Goal: Information Seeking & Learning: Learn about a topic

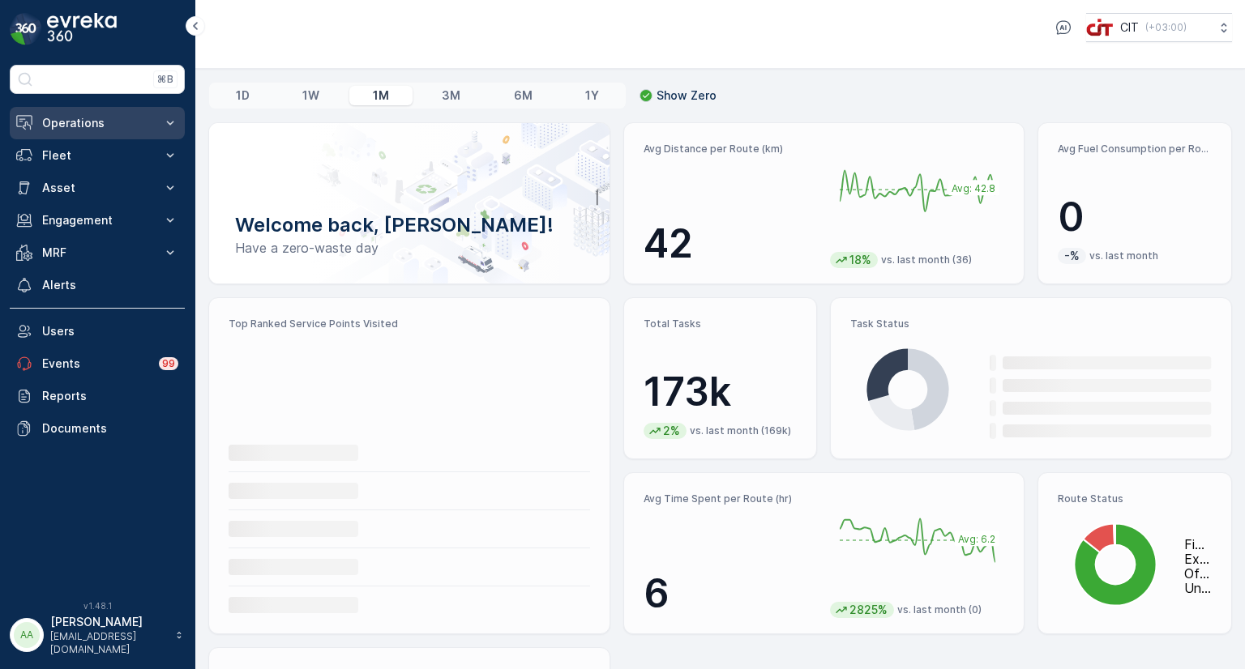
click at [126, 127] on p "Operations" at bounding box center [97, 123] width 110 height 16
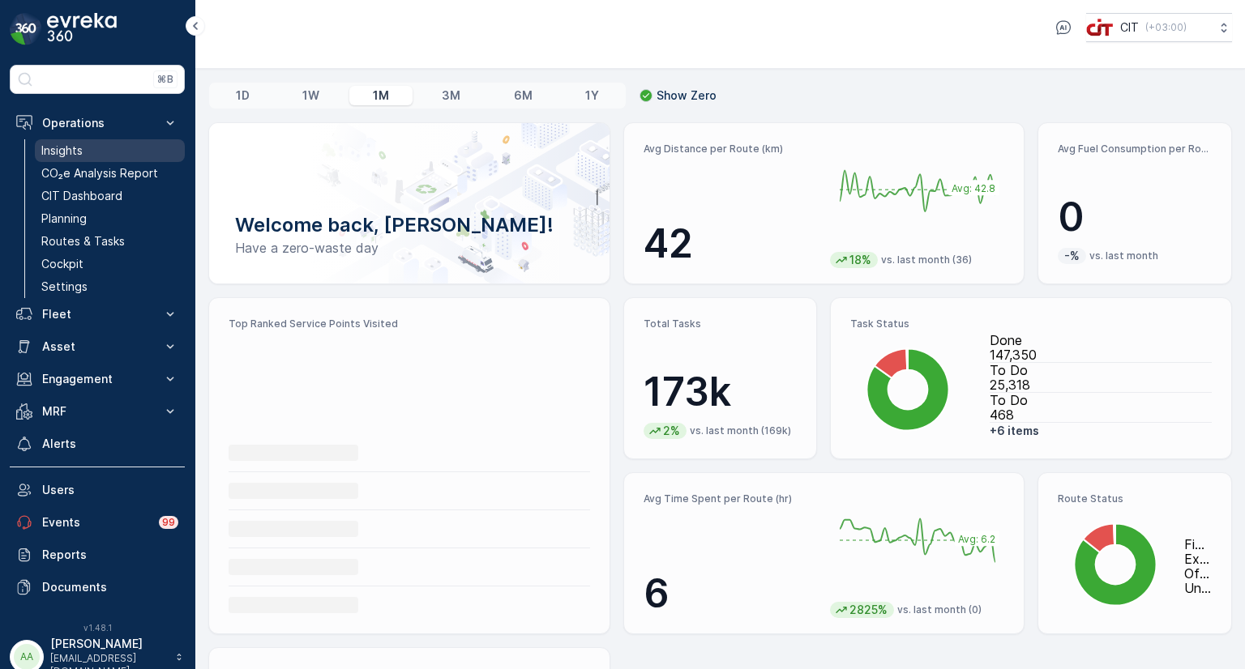
click at [65, 148] on p "Insights" at bounding box center [61, 151] width 41 height 16
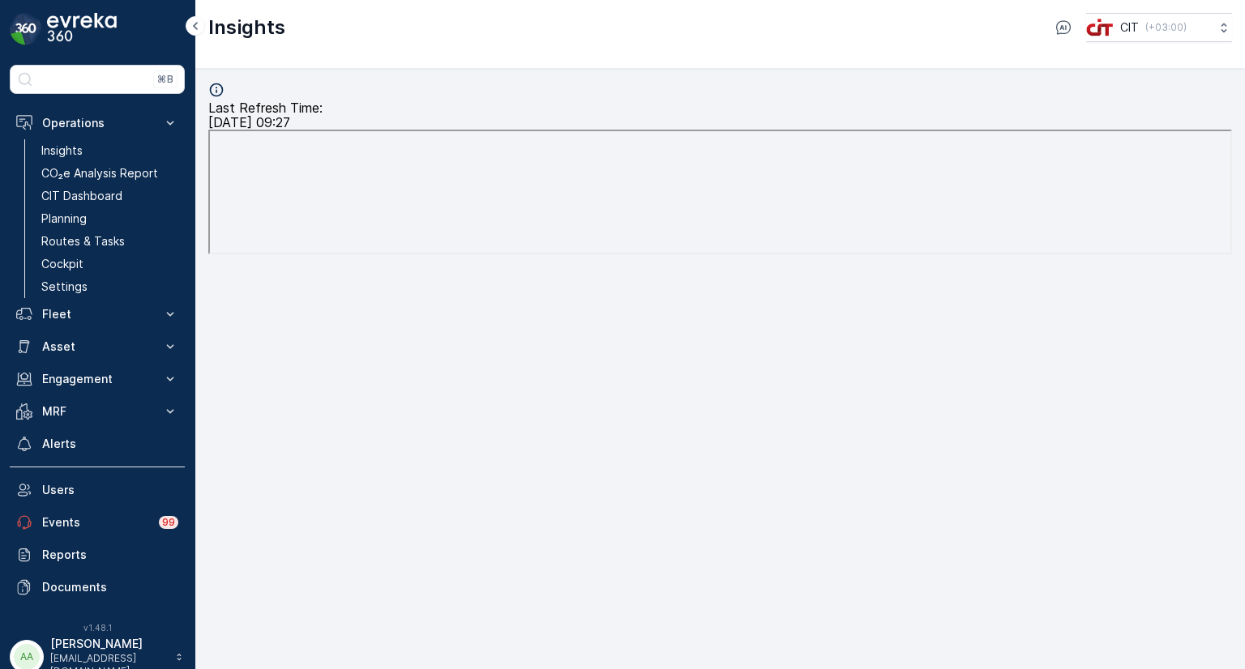
scroll to position [13, 0]
click at [80, 191] on p "CIT Dashboard" at bounding box center [81, 196] width 81 height 16
click at [62, 152] on p "Insights" at bounding box center [61, 151] width 41 height 16
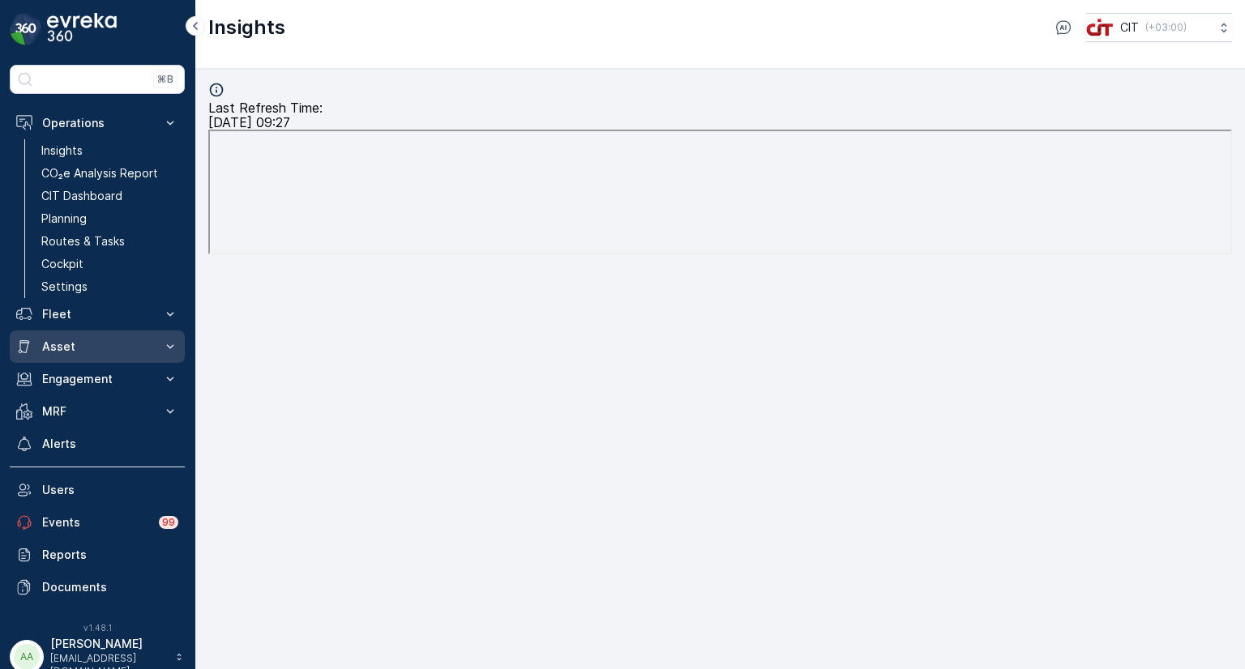
click at [61, 341] on p "Asset" at bounding box center [97, 347] width 110 height 16
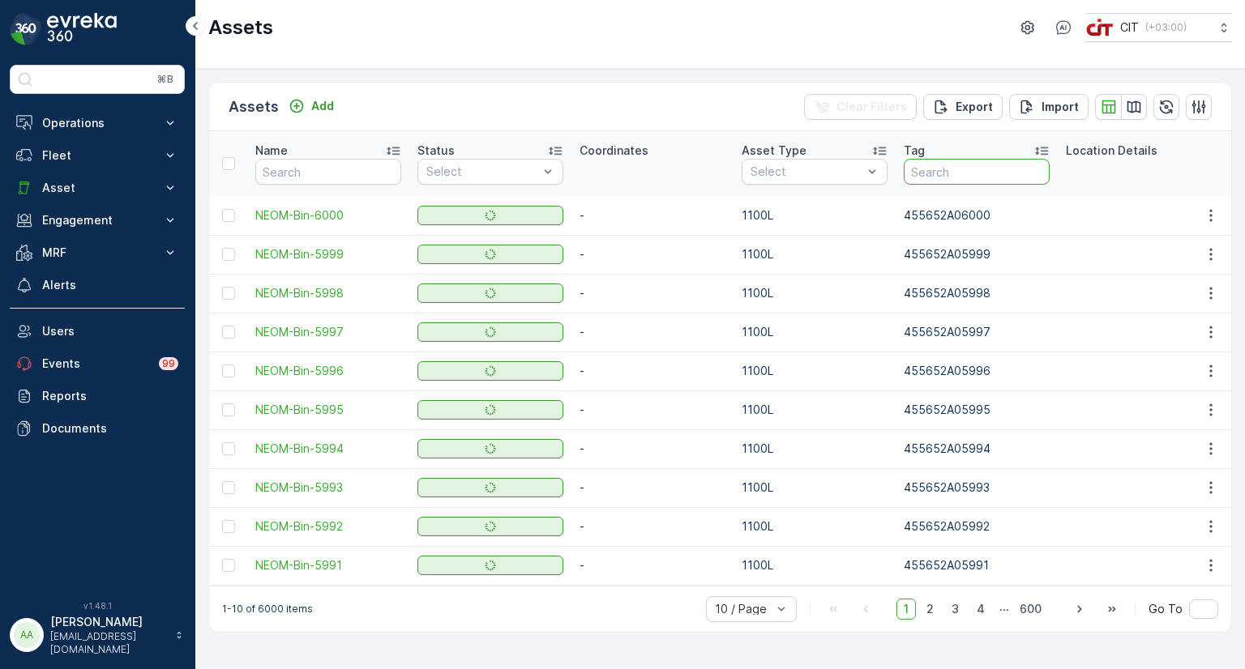
click at [938, 161] on input "text" at bounding box center [977, 172] width 146 height 26
paste input "0923"
type input "00923"
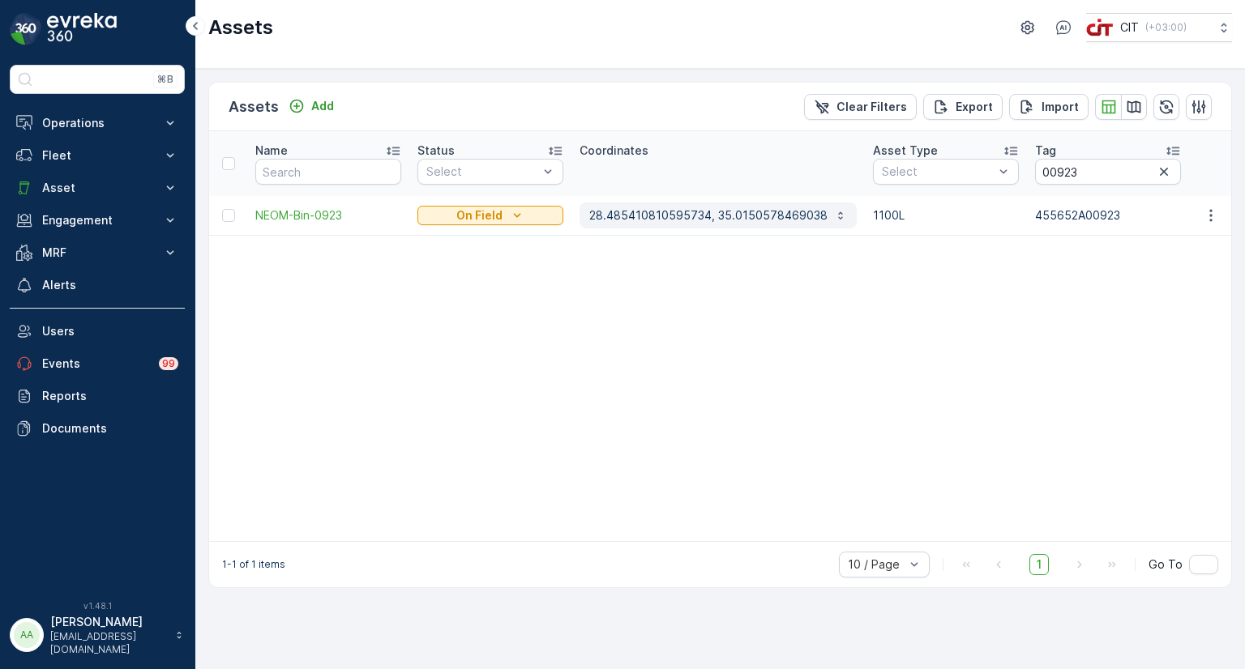
click at [682, 212] on p "28.485410810595734, 35.0150578469038" at bounding box center [708, 215] width 238 height 16
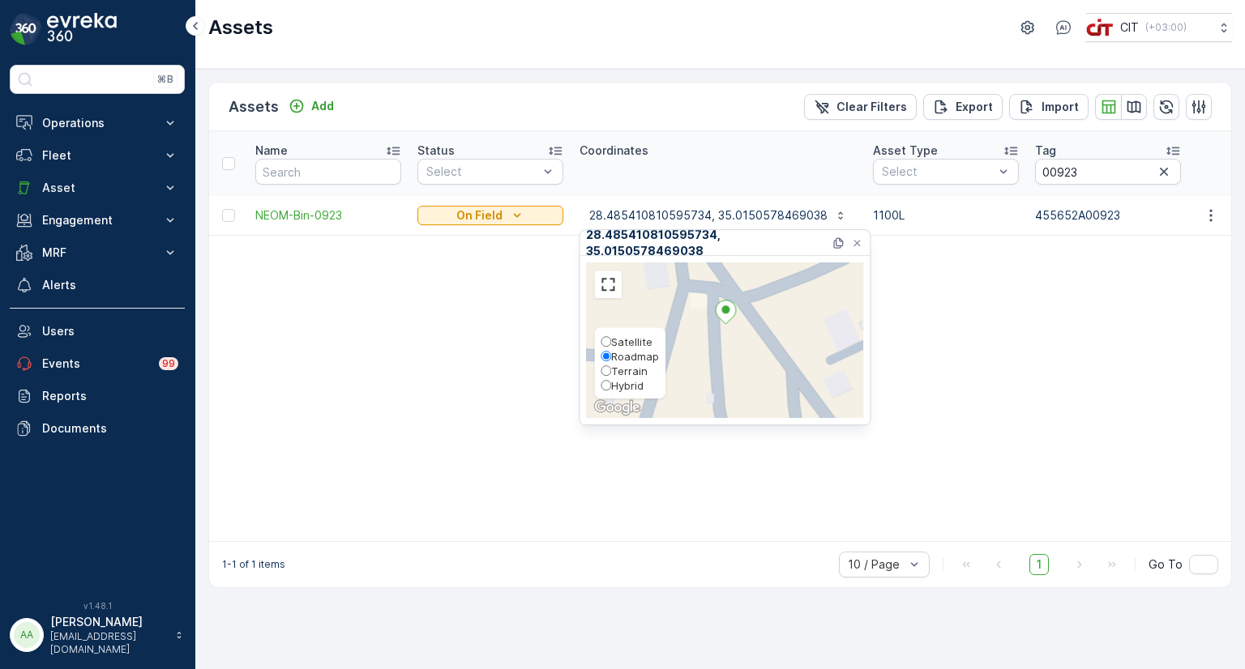
click at [623, 384] on span "Hybrid" at bounding box center [627, 385] width 32 height 13
click at [611, 384] on input "Hybrid" at bounding box center [606, 385] width 11 height 11
radio input "true"
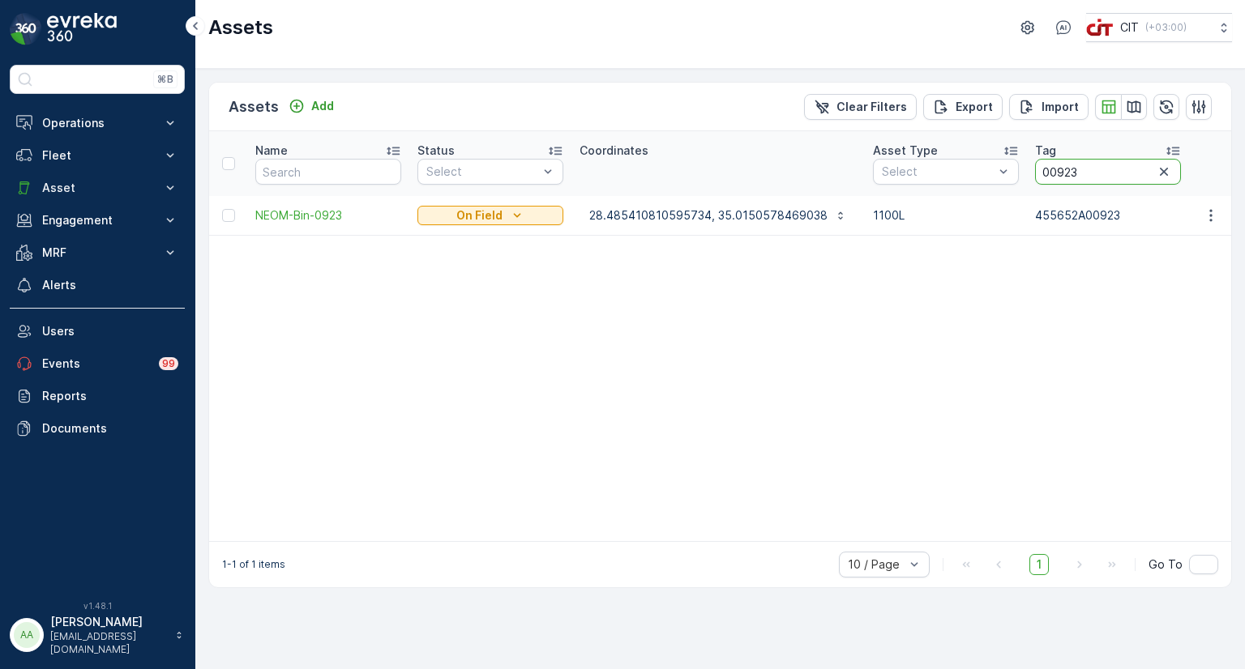
drag, startPoint x: 1077, startPoint y: 173, endPoint x: 1032, endPoint y: 172, distance: 45.4
click at [1035, 172] on input "00923" at bounding box center [1108, 172] width 146 height 26
click at [66, 159] on p "Fleet" at bounding box center [97, 156] width 110 height 16
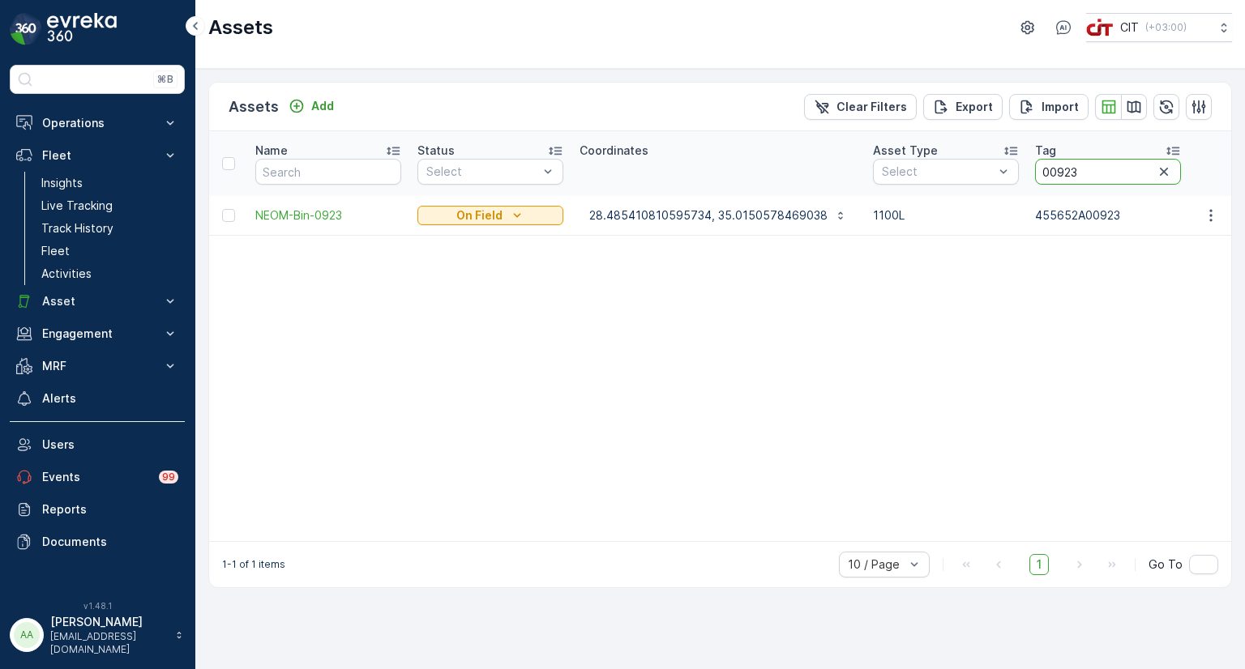
click at [1080, 169] on input "00923" at bounding box center [1108, 172] width 146 height 26
drag, startPoint x: 1080, startPoint y: 169, endPoint x: 1057, endPoint y: 173, distance: 22.9
click at [1057, 173] on input "00923" at bounding box center [1108, 172] width 146 height 26
click at [1075, 169] on input "00923" at bounding box center [1108, 172] width 146 height 26
drag, startPoint x: 1045, startPoint y: 173, endPoint x: 1072, endPoint y: 171, distance: 27.6
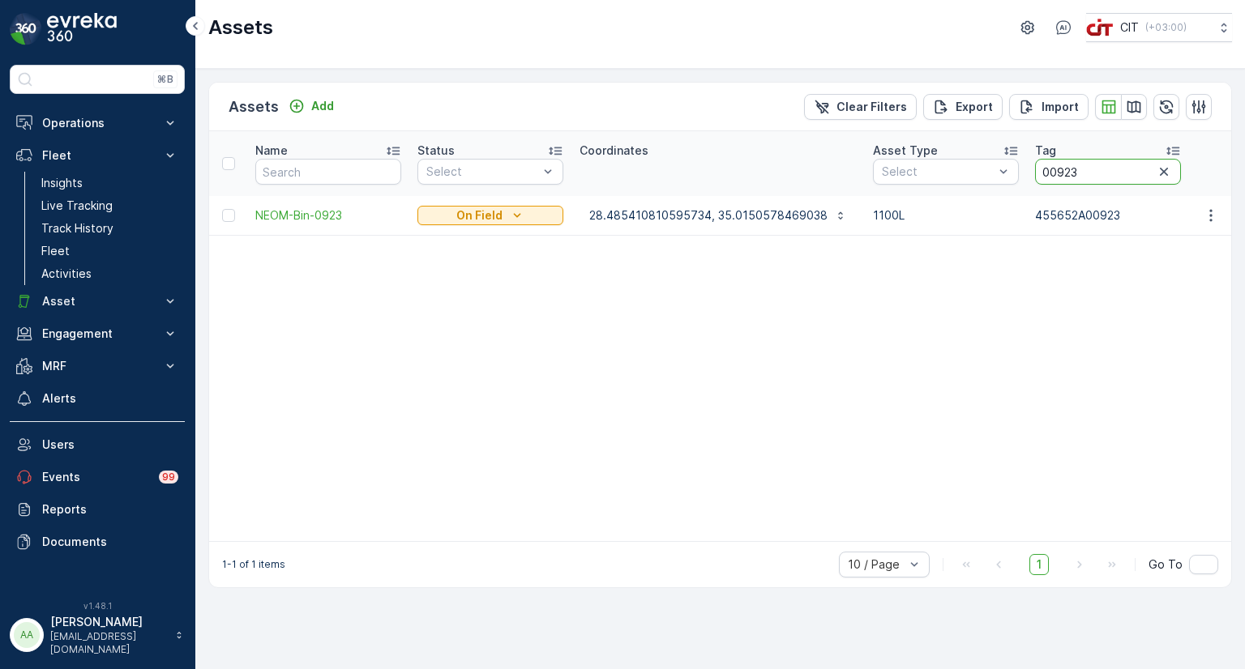
click at [1072, 171] on input "00923" at bounding box center [1108, 172] width 146 height 26
type input "03740"
click at [661, 211] on p "27.692352371151948, 35.486639477312565" at bounding box center [712, 215] width 246 height 16
drag, startPoint x: 1089, startPoint y: 169, endPoint x: 1051, endPoint y: 175, distance: 38.5
click at [1051, 175] on input "03740" at bounding box center [1115, 172] width 146 height 26
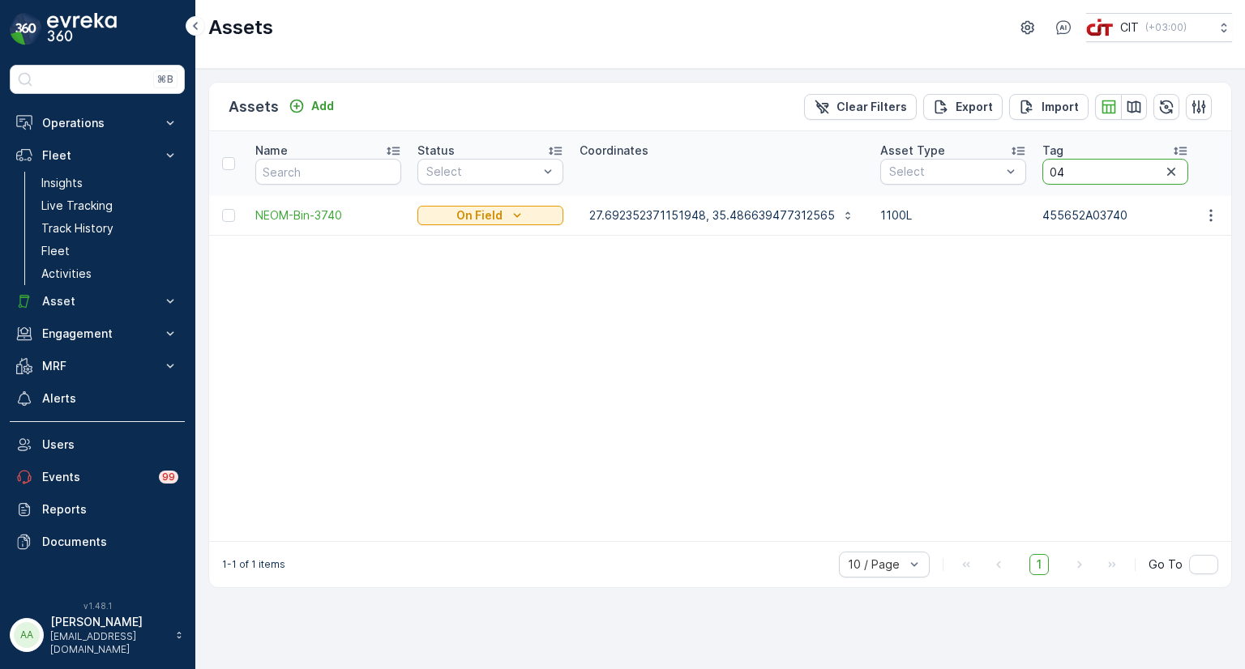
type input "049"
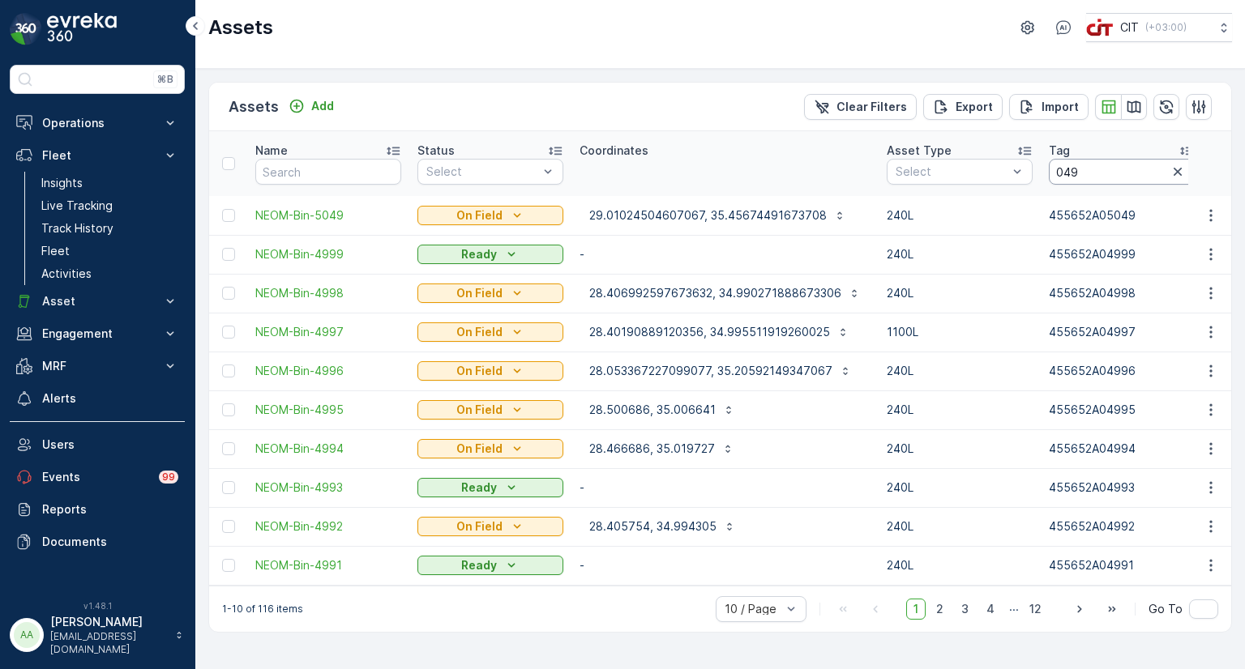
click at [1082, 169] on input "049" at bounding box center [1122, 172] width 146 height 26
type input "04690"
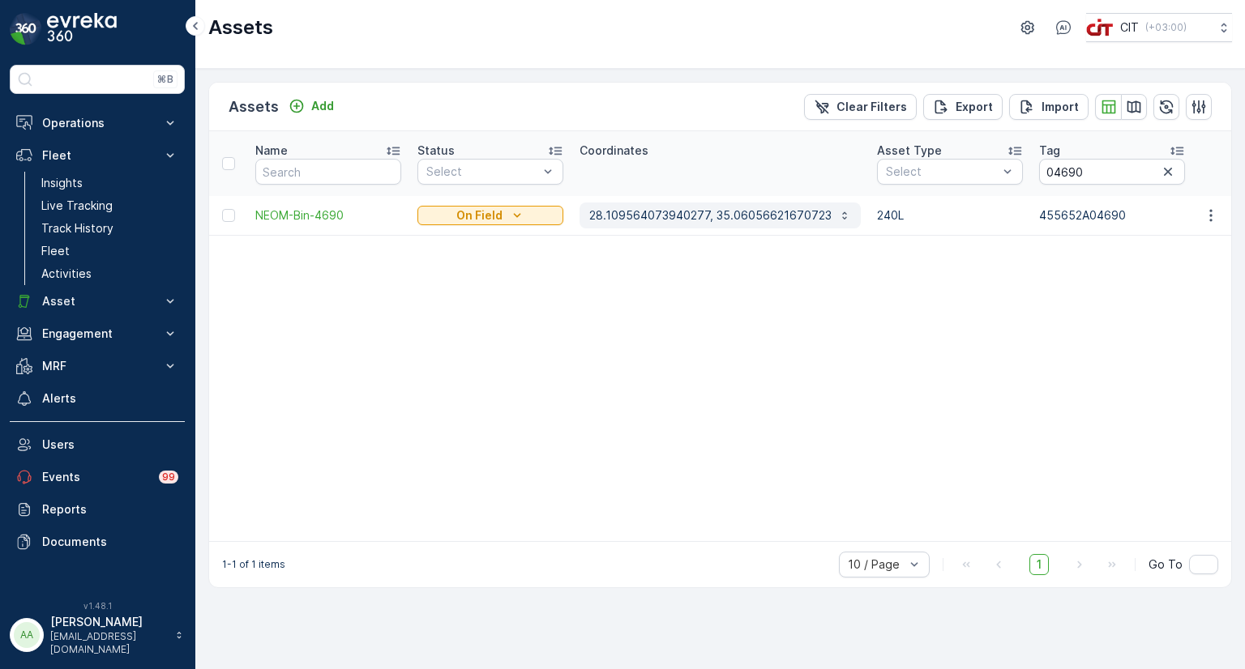
click at [655, 211] on p "28.109564073940277, 35.06056621670723" at bounding box center [710, 215] width 242 height 16
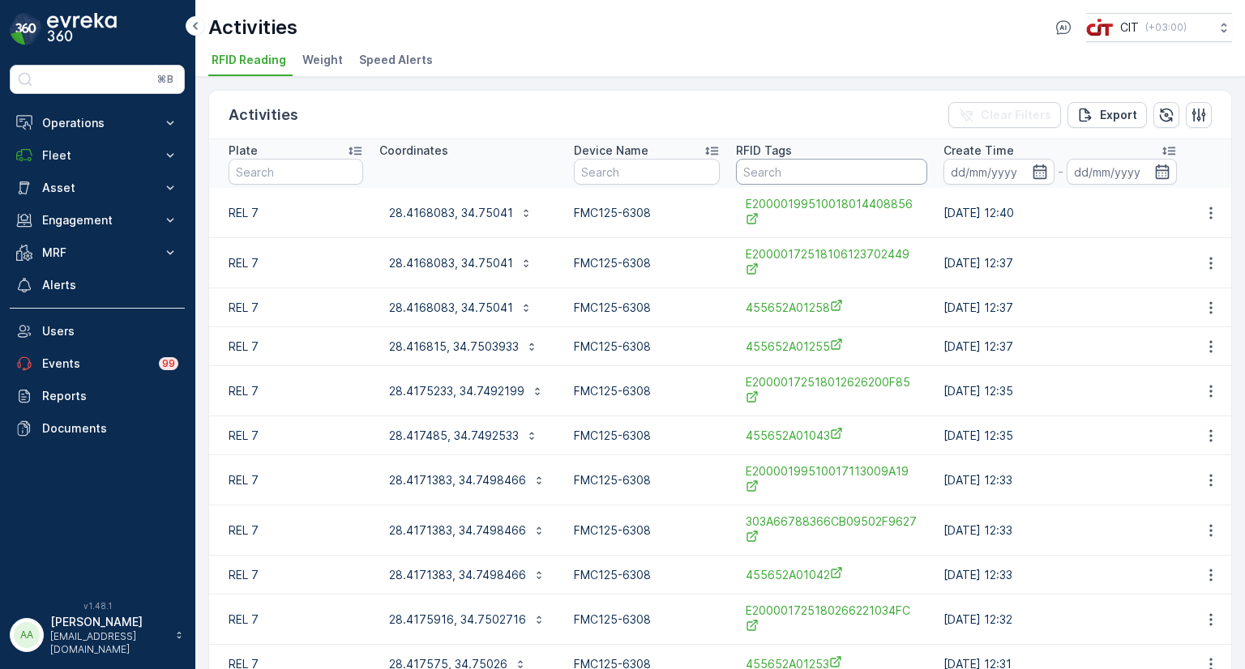
click at [765, 173] on input "text" at bounding box center [831, 172] width 191 height 26
paste input "00923"
type input "00923"
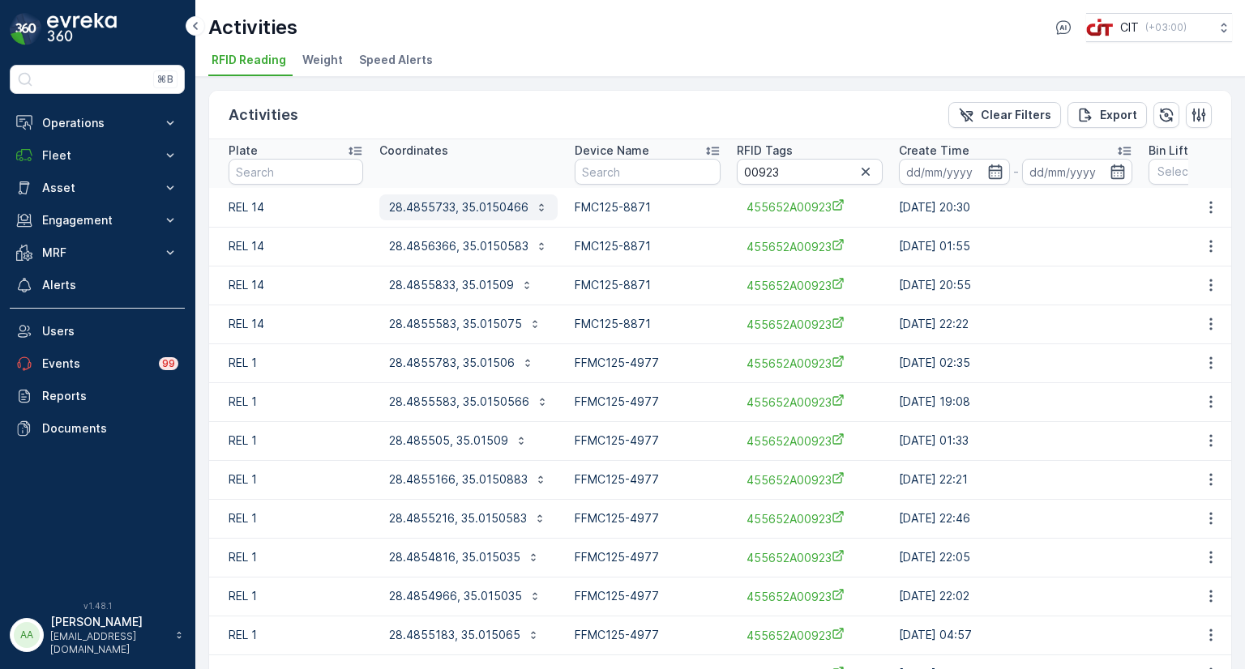
click at [452, 206] on p "28.4855733, 35.0150466" at bounding box center [458, 207] width 139 height 16
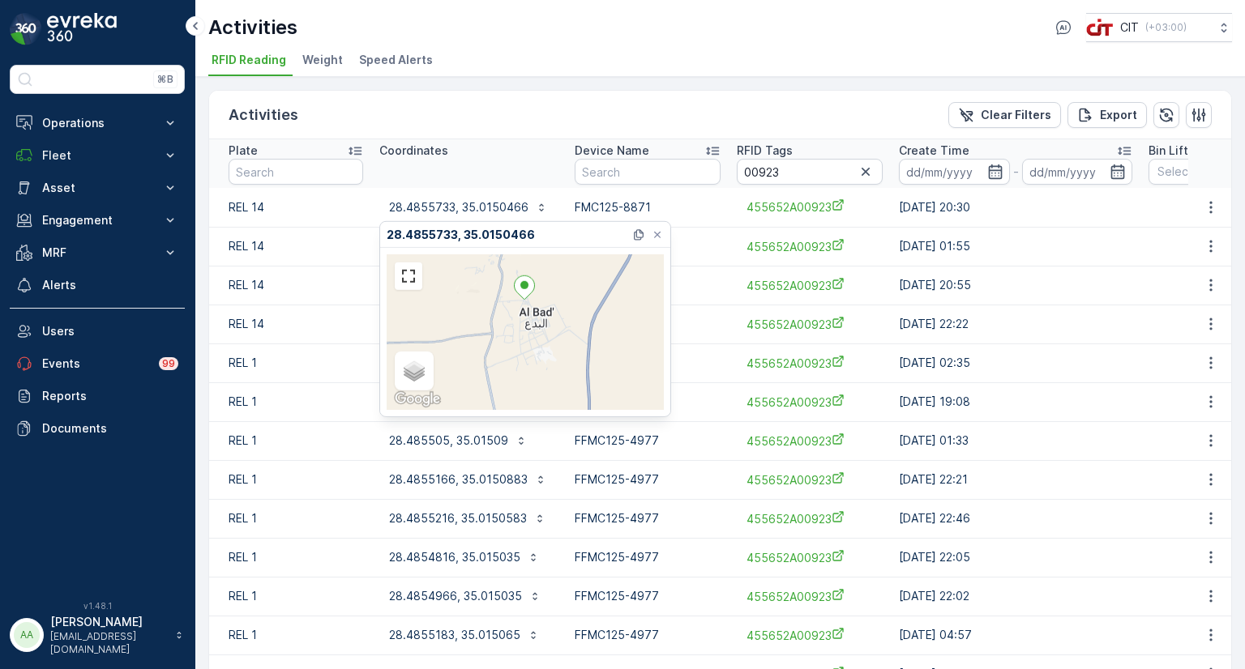
drag, startPoint x: 518, startPoint y: 374, endPoint x: 520, endPoint y: 317, distance: 57.6
click at [520, 317] on div "Satellite Roadmap Terrain Hybrid Leaflet Keyboard shortcuts Map Data Map data ©…" at bounding box center [525, 332] width 277 height 156
drag, startPoint x: 561, startPoint y: 285, endPoint x: 554, endPoint y: 341, distance: 56.3
click at [554, 341] on div "Satellite Roadmap Terrain Hybrid Leaflet Keyboard shortcuts Map Data Map data ©…" at bounding box center [525, 332] width 277 height 156
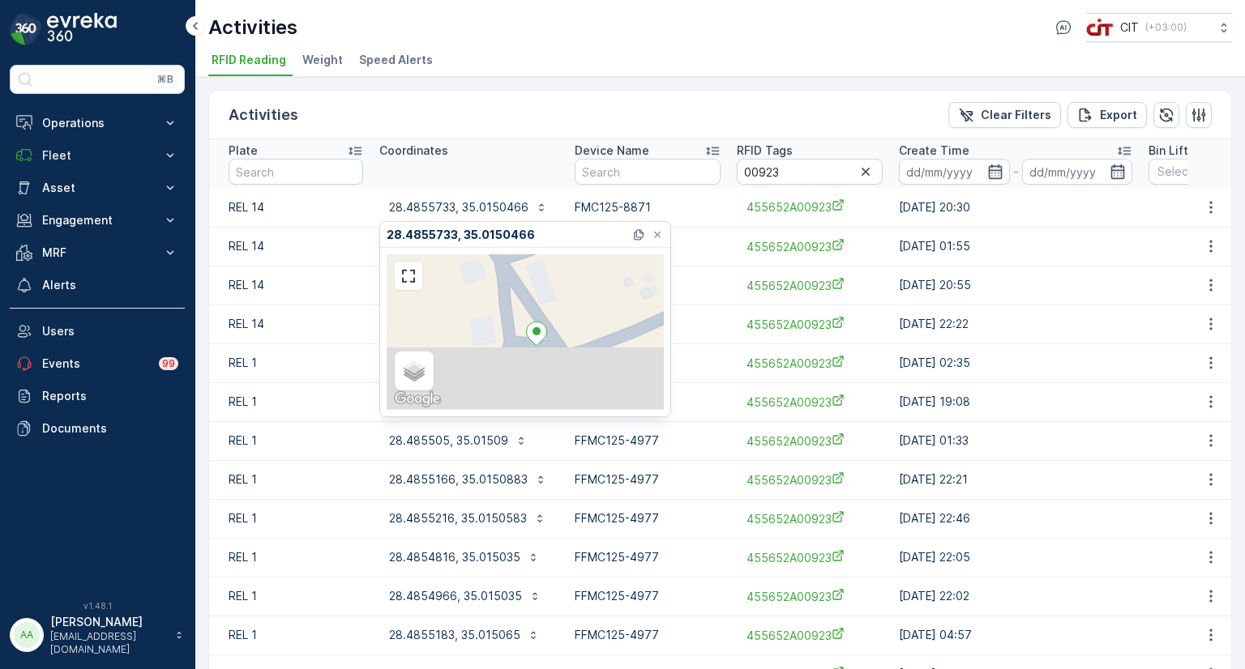
drag, startPoint x: 549, startPoint y: 351, endPoint x: 540, endPoint y: 295, distance: 56.6
click at [540, 295] on div "Satellite Roadmap Terrain Hybrid Leaflet Keyboard shortcuts Map Data Map data ©…" at bounding box center [525, 332] width 277 height 156
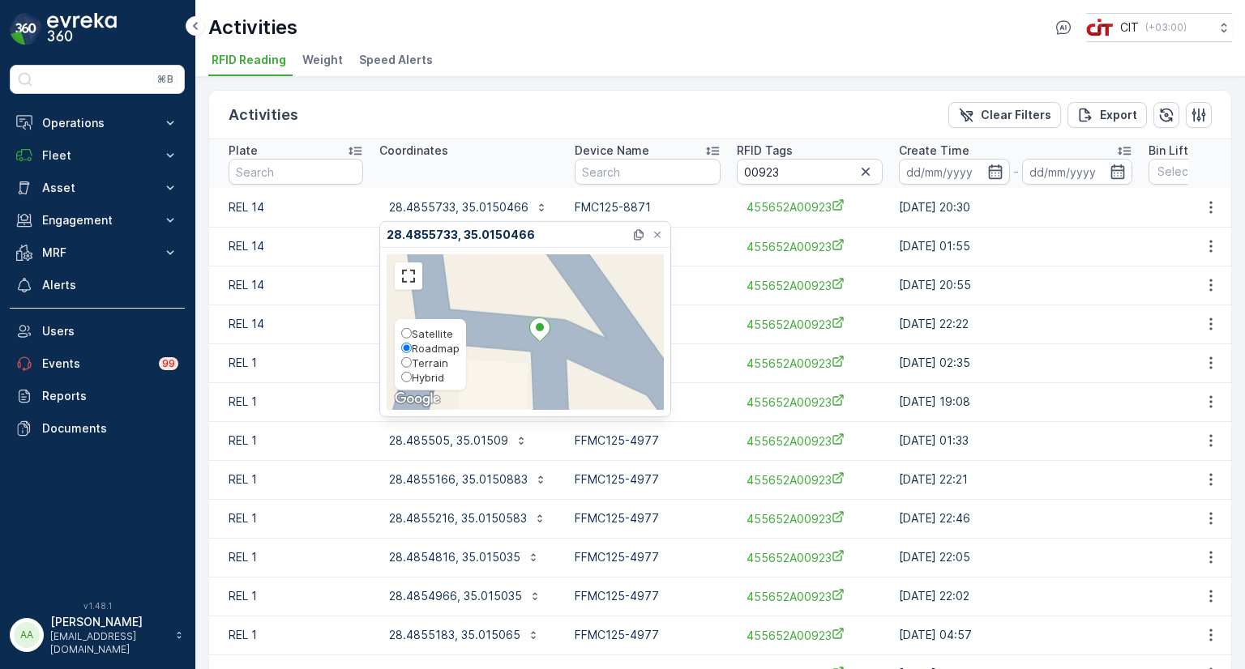
click at [421, 377] on span "Hybrid" at bounding box center [428, 377] width 32 height 13
click at [412, 377] on input "Hybrid" at bounding box center [406, 377] width 11 height 11
radio input "true"
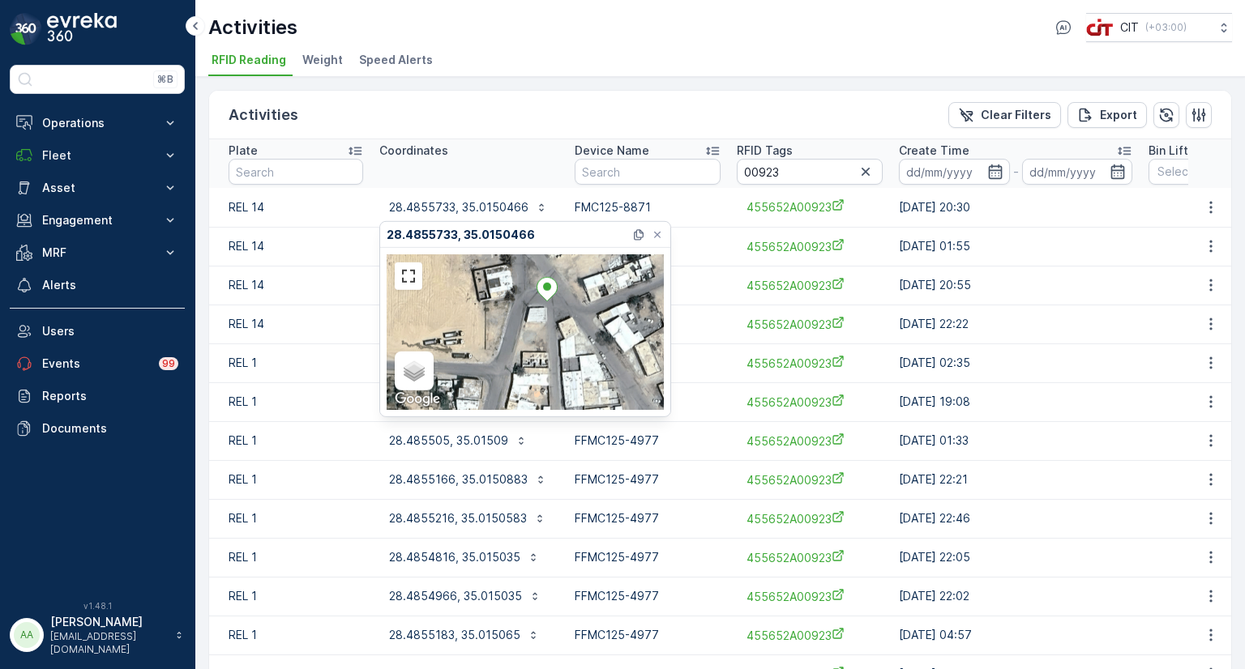
drag, startPoint x: 554, startPoint y: 372, endPoint x: 554, endPoint y: 315, distance: 56.7
click at [554, 315] on div "Satellite Roadmap Terrain Hybrid Leaflet Keyboard shortcuts Map Data Map data ©…" at bounding box center [525, 332] width 277 height 156
click at [707, 328] on td "FMC125-8871" at bounding box center [648, 324] width 162 height 39
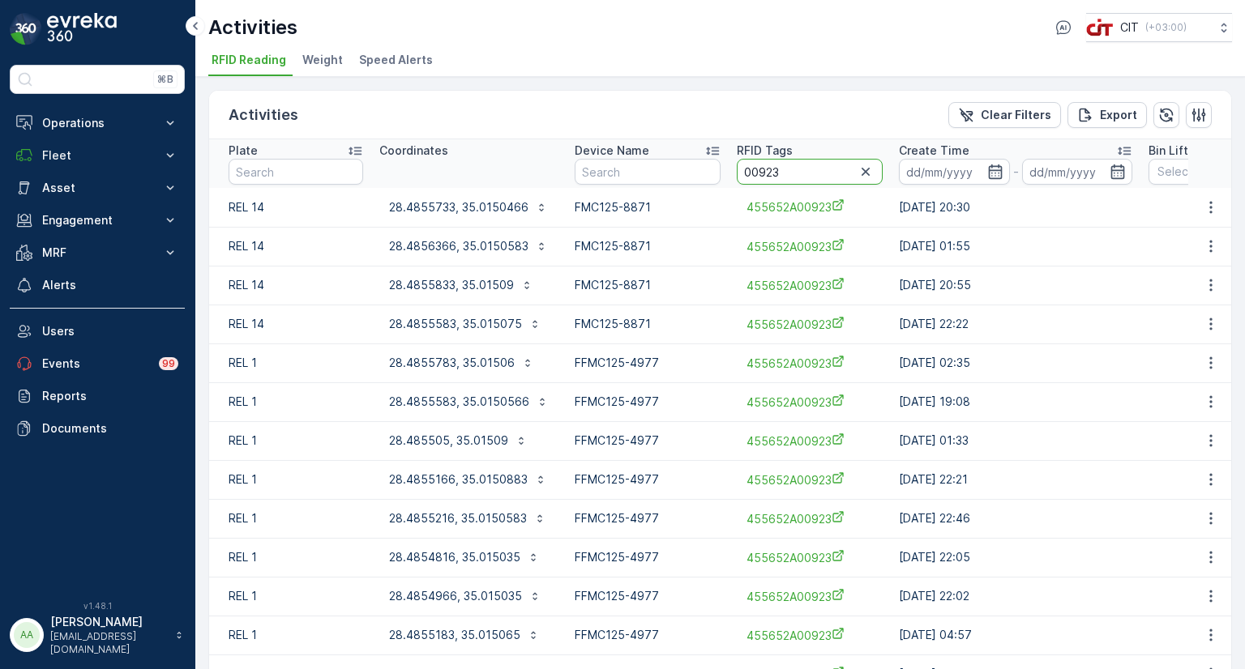
drag, startPoint x: 779, startPoint y: 169, endPoint x: 744, endPoint y: 177, distance: 35.6
click at [744, 177] on input "00923" at bounding box center [810, 172] width 146 height 26
type input "03740"
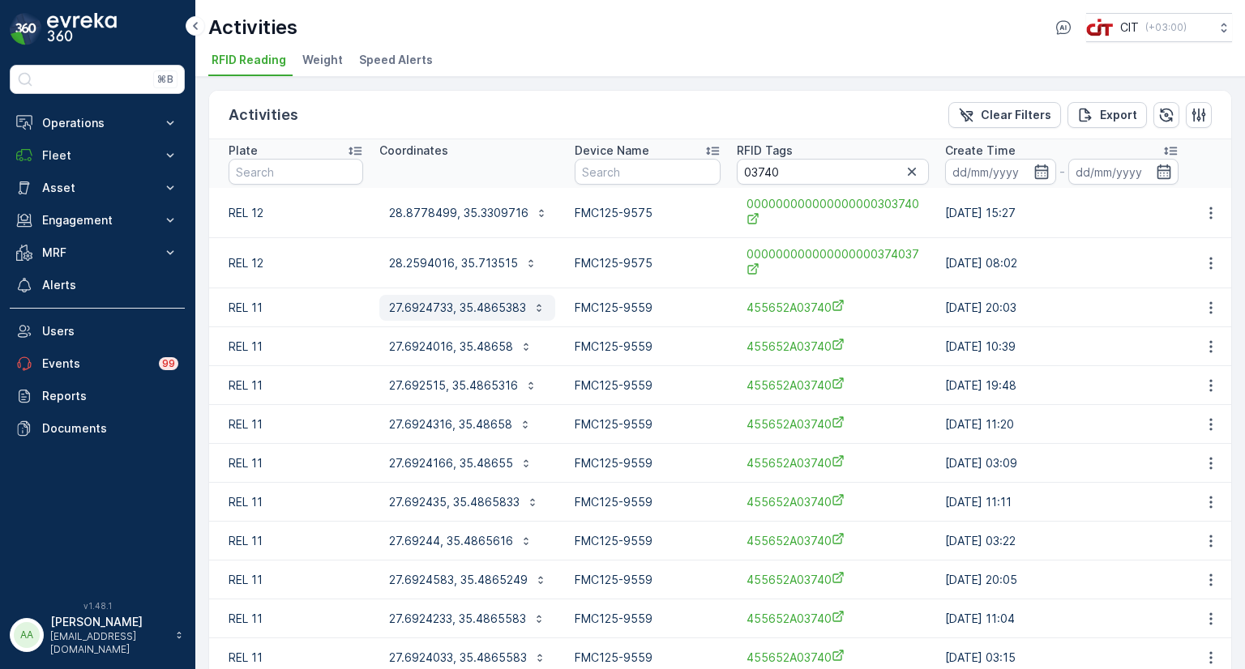
click at [444, 311] on p "27.6924733, 35.4865383" at bounding box center [457, 308] width 137 height 16
drag, startPoint x: 794, startPoint y: 169, endPoint x: 746, endPoint y: 176, distance: 49.2
click at [746, 176] on input "03740" at bounding box center [833, 172] width 192 height 26
type input "04693"
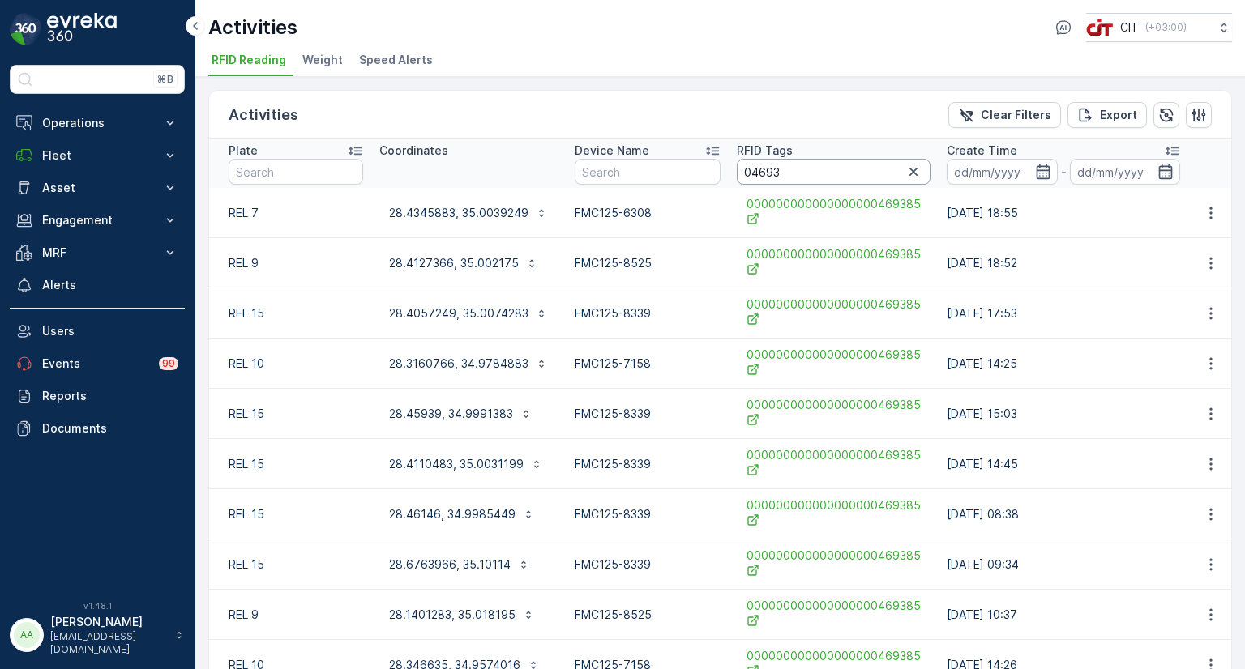
click at [745, 176] on input "04693" at bounding box center [834, 172] width 194 height 26
type input "004693"
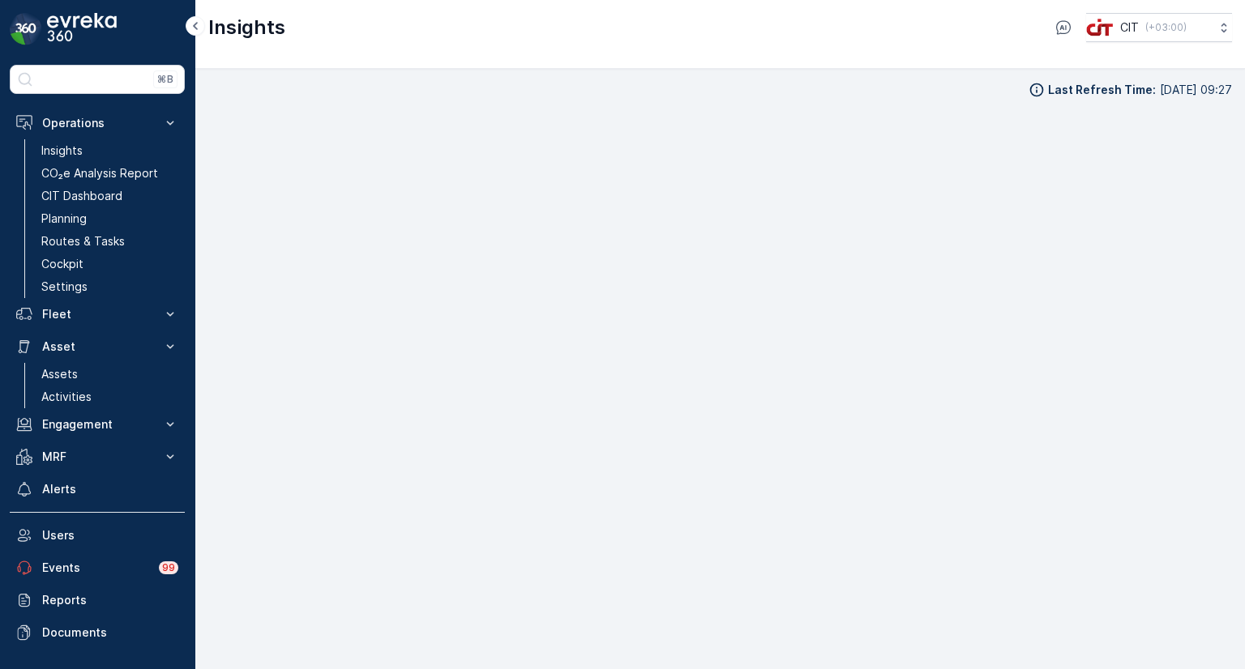
scroll to position [16, 0]
click at [71, 199] on p "CIT Dashboard" at bounding box center [81, 196] width 81 height 16
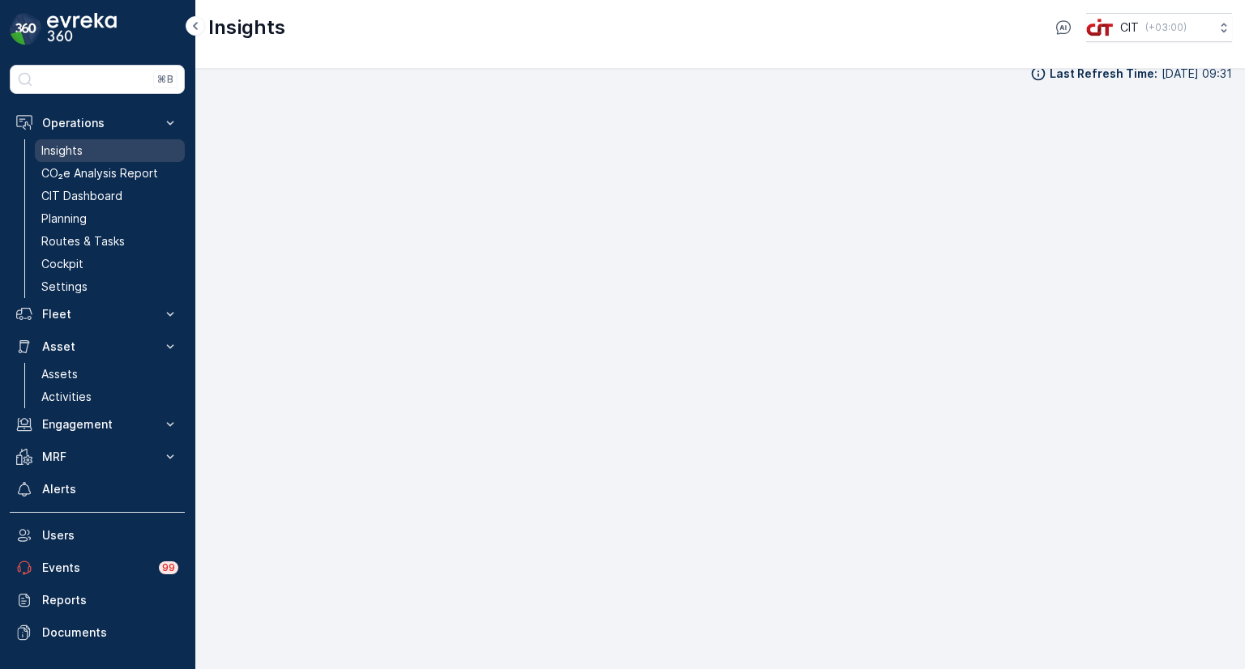
click at [53, 152] on p "Insights" at bounding box center [61, 151] width 41 height 16
click at [70, 314] on p "Fleet" at bounding box center [97, 314] width 110 height 16
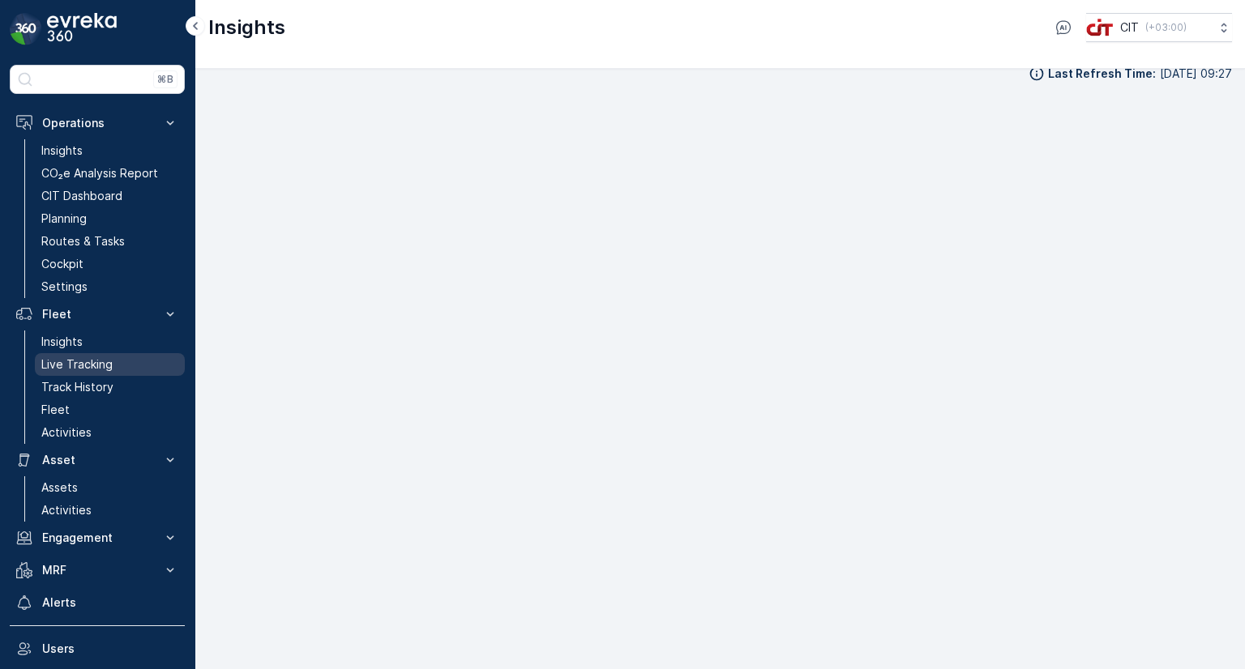
click at [62, 363] on p "Live Tracking" at bounding box center [76, 365] width 71 height 16
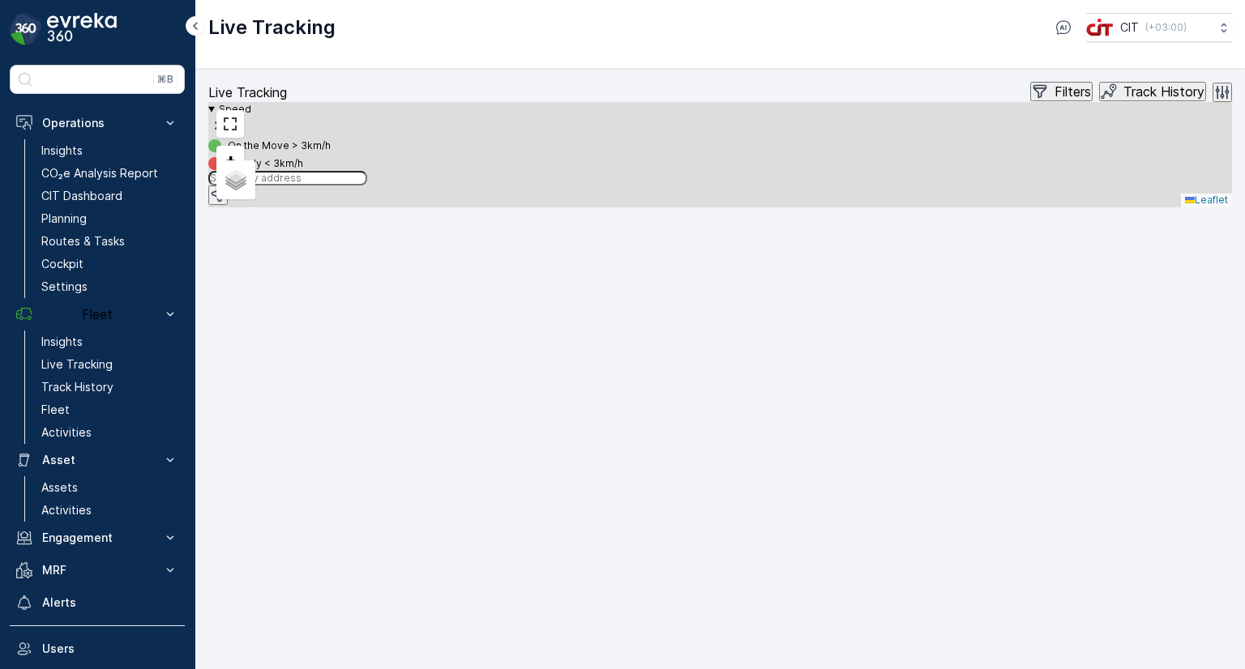
click at [1054, 99] on p "Filters" at bounding box center [1072, 91] width 36 height 15
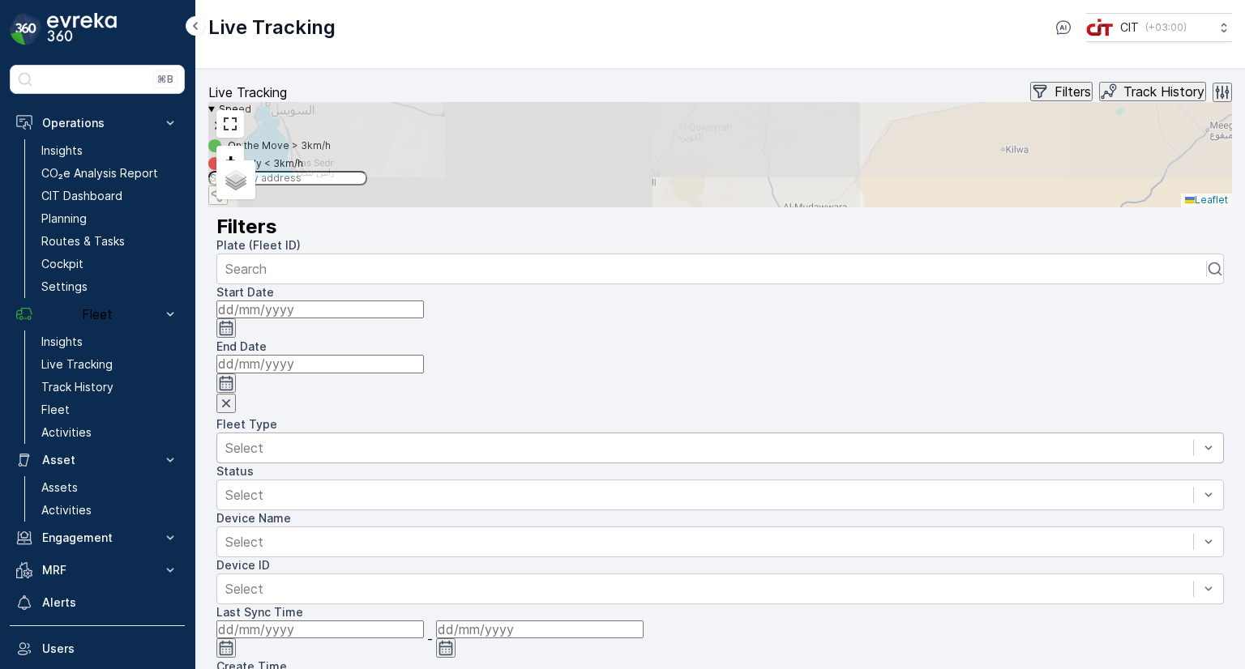
click at [1008, 439] on div at bounding box center [705, 448] width 960 height 18
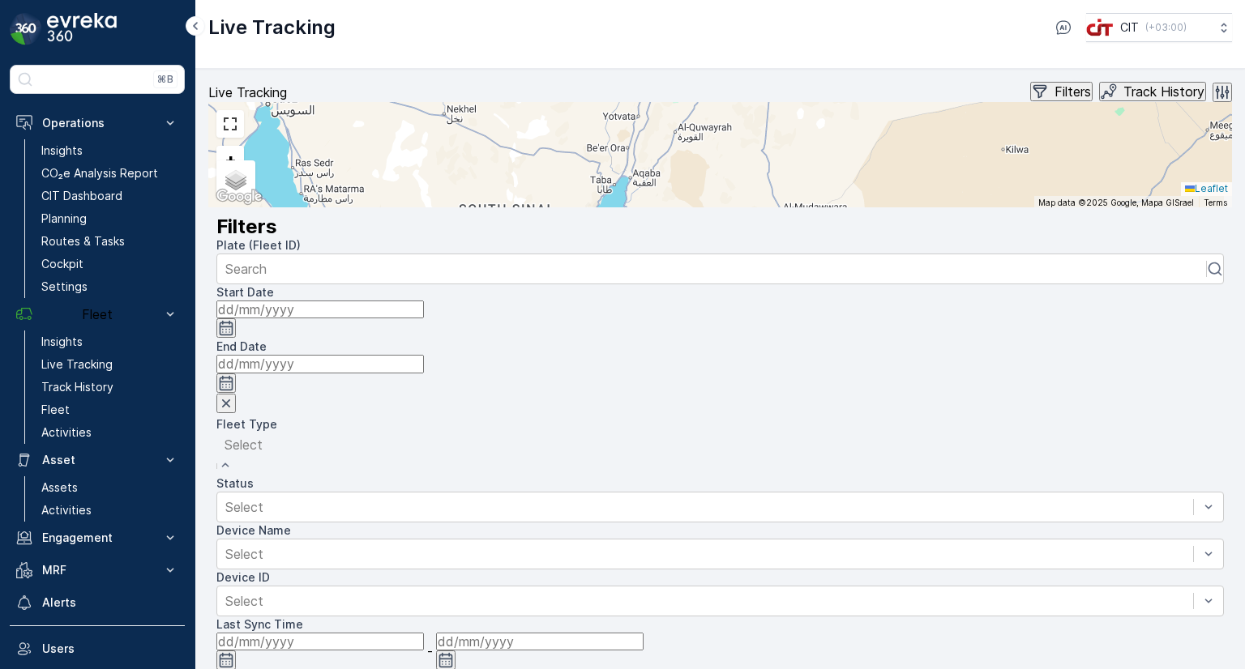
click at [61, 669] on span "REL Truck" at bounding box center [30, 677] width 61 height 16
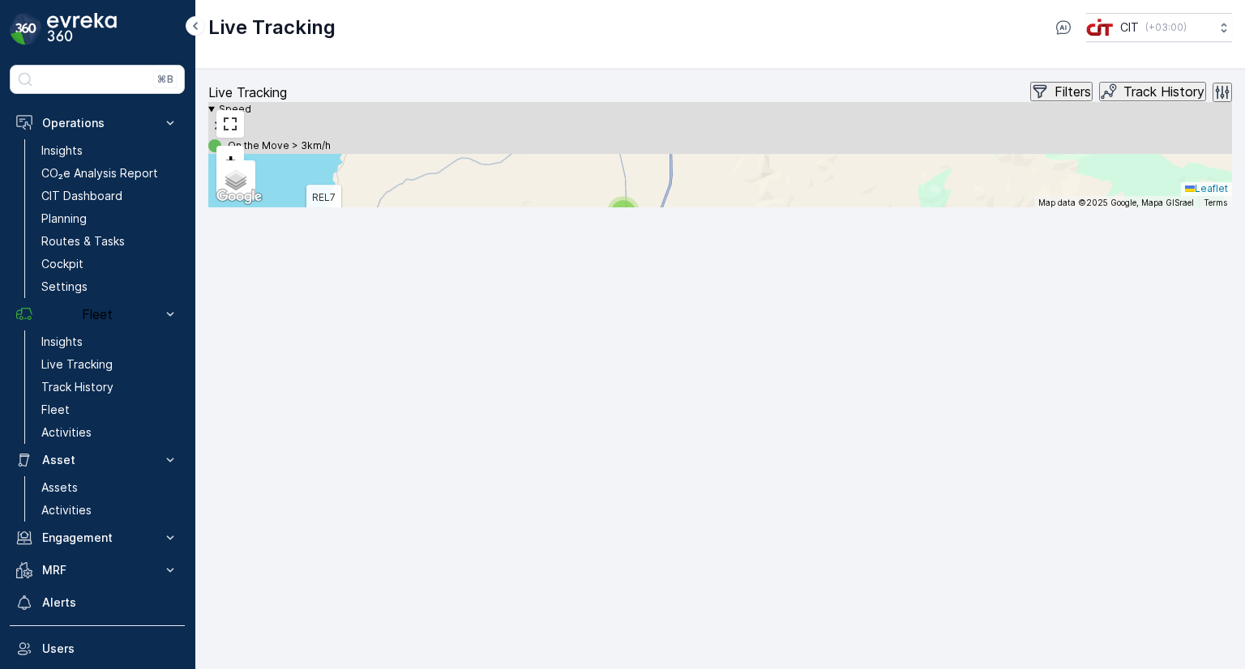
drag, startPoint x: 605, startPoint y: 273, endPoint x: 746, endPoint y: 533, distance: 295.9
click at [746, 533] on icon at bounding box center [823, 606] width 1157 height 602
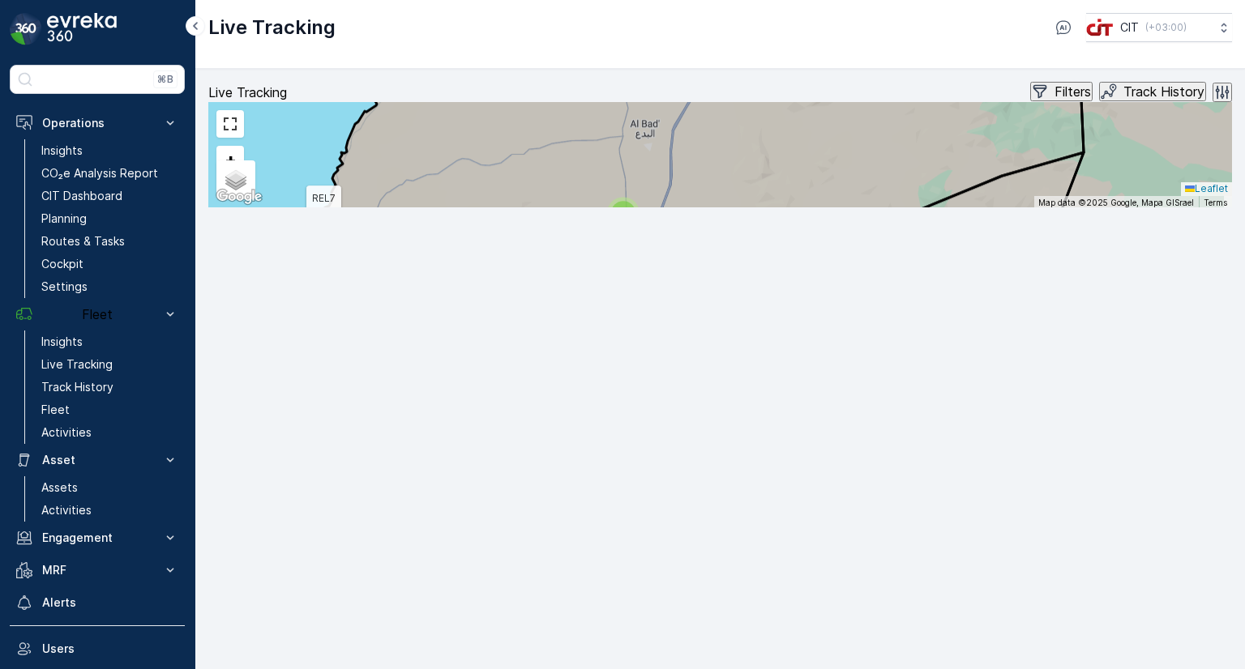
click at [505, 369] on div "2" at bounding box center [514, 356] width 24 height 24
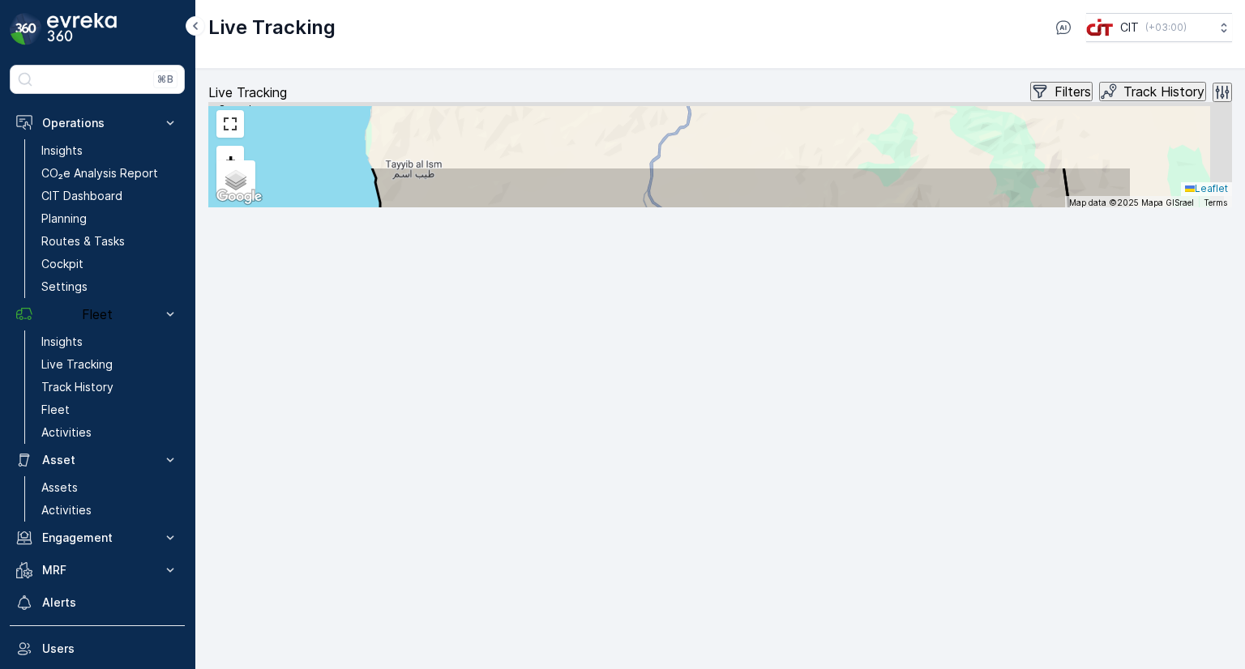
drag, startPoint x: 768, startPoint y: 334, endPoint x: 565, endPoint y: 458, distance: 237.6
click at [565, 458] on icon at bounding box center [589, 490] width 969 height 648
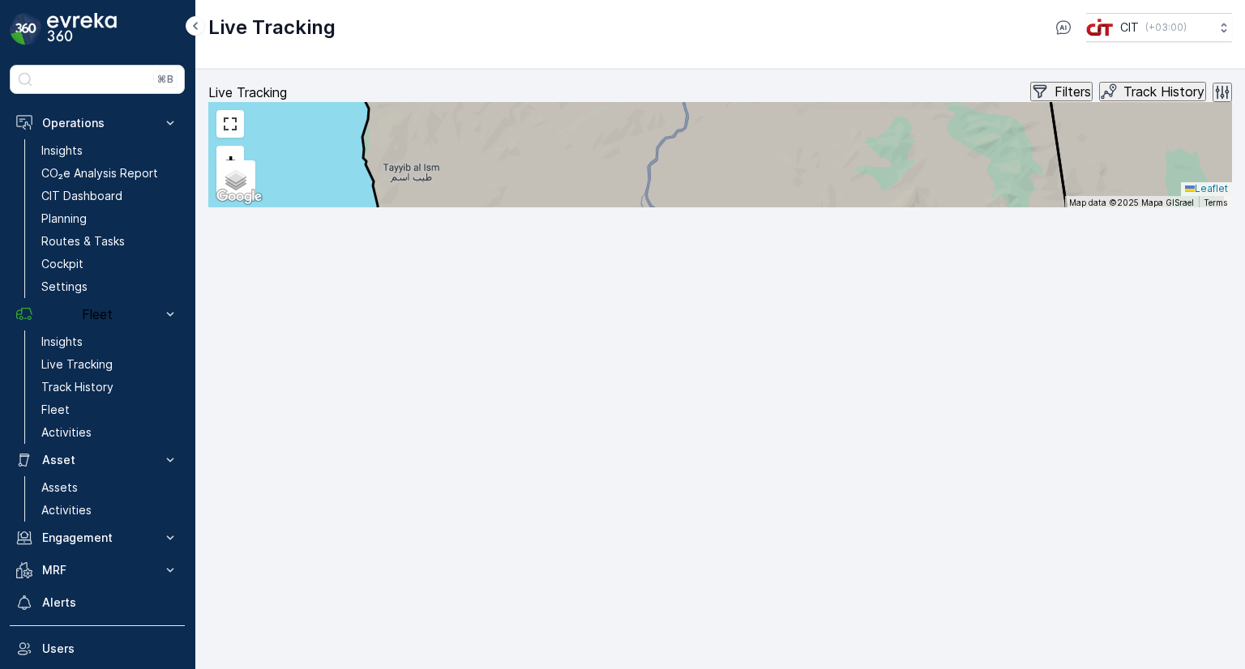
click at [616, 387] on div "6" at bounding box center [610, 375] width 24 height 24
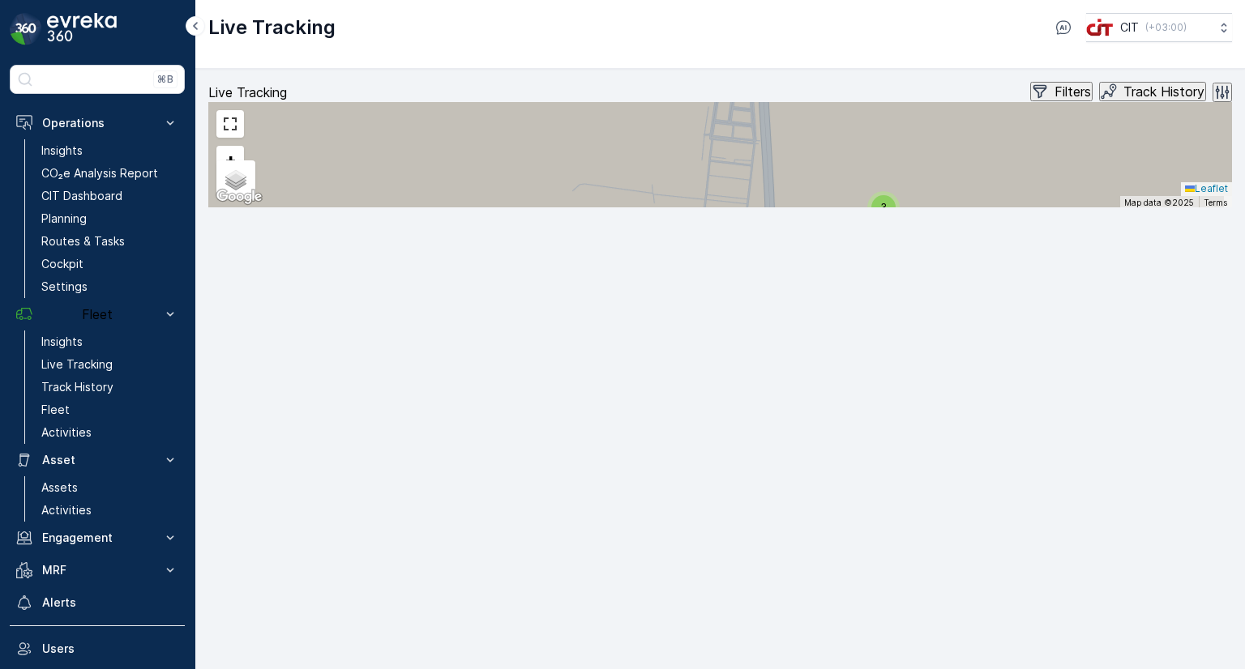
click at [542, 554] on div "3" at bounding box center [548, 541] width 24 height 24
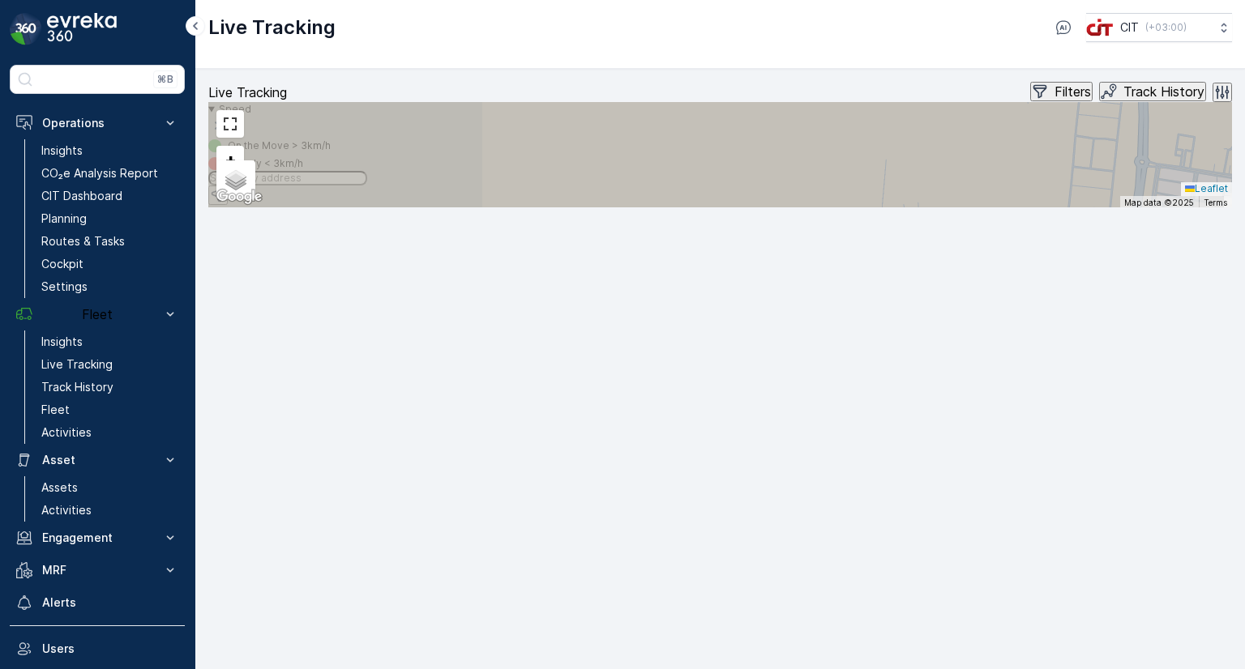
drag, startPoint x: 1020, startPoint y: 419, endPoint x: 670, endPoint y: 472, distance: 354.1
click at [670, 472] on icon at bounding box center [712, 375] width 1229 height 652
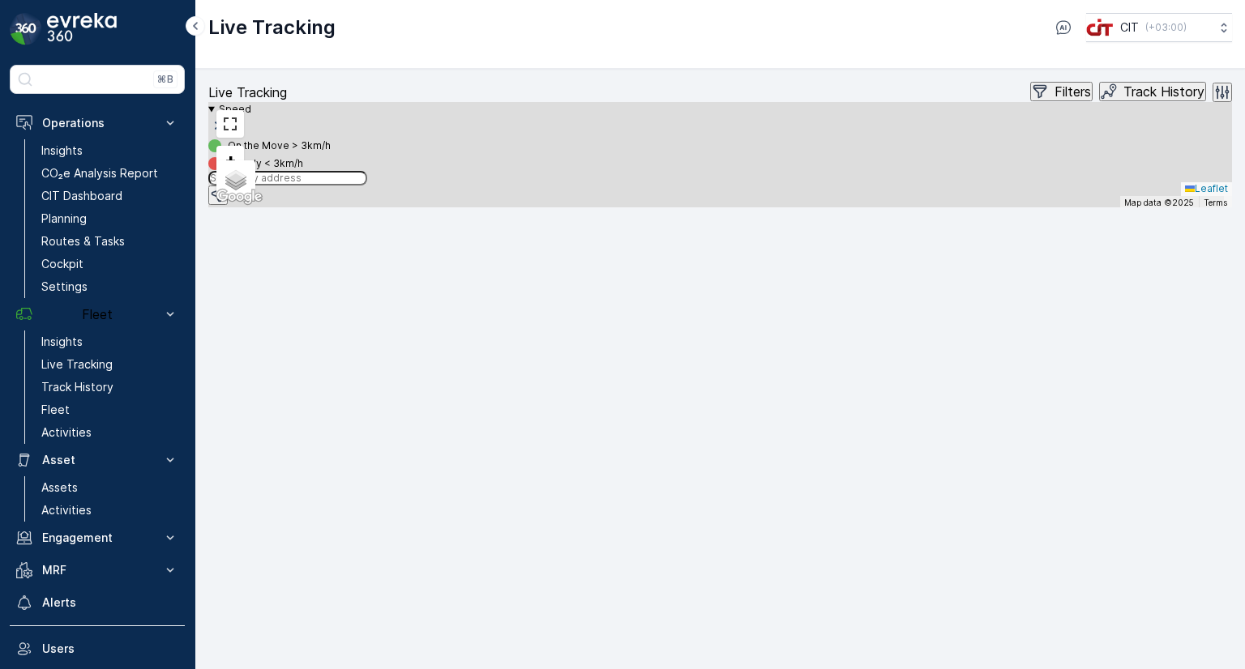
drag, startPoint x: 805, startPoint y: 339, endPoint x: 733, endPoint y: 556, distance: 228.9
click at [733, 556] on icon at bounding box center [646, 589] width 1229 height 652
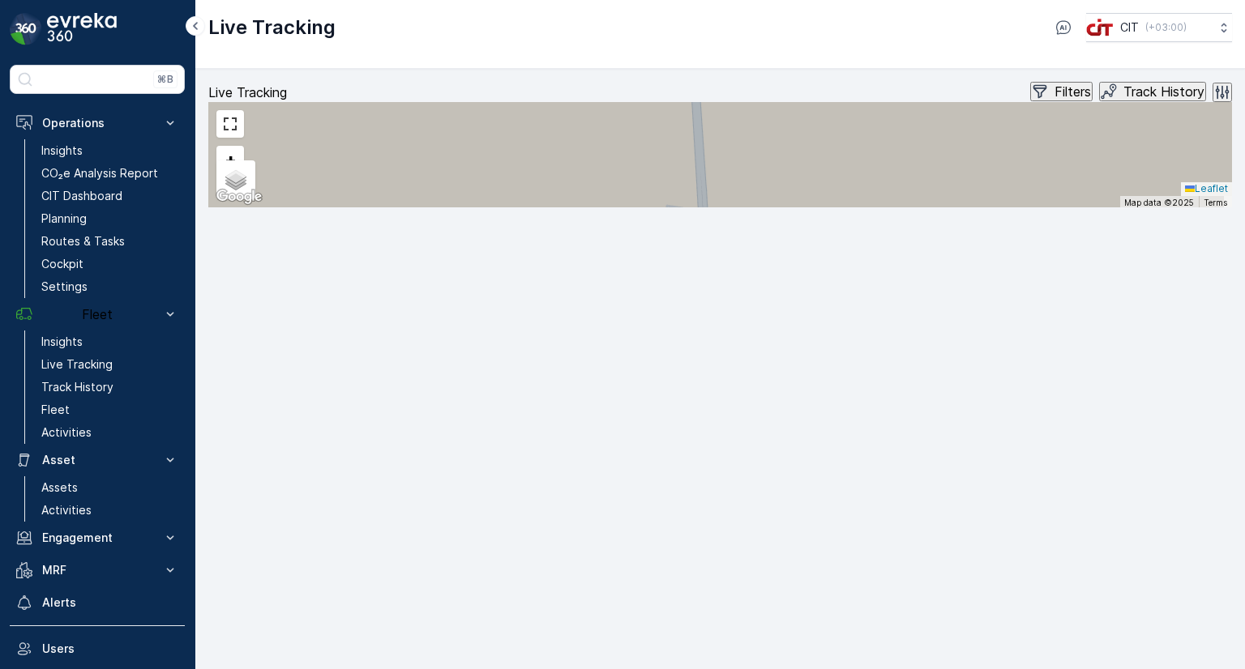
click at [827, 378] on span "3" at bounding box center [826, 372] width 6 height 12
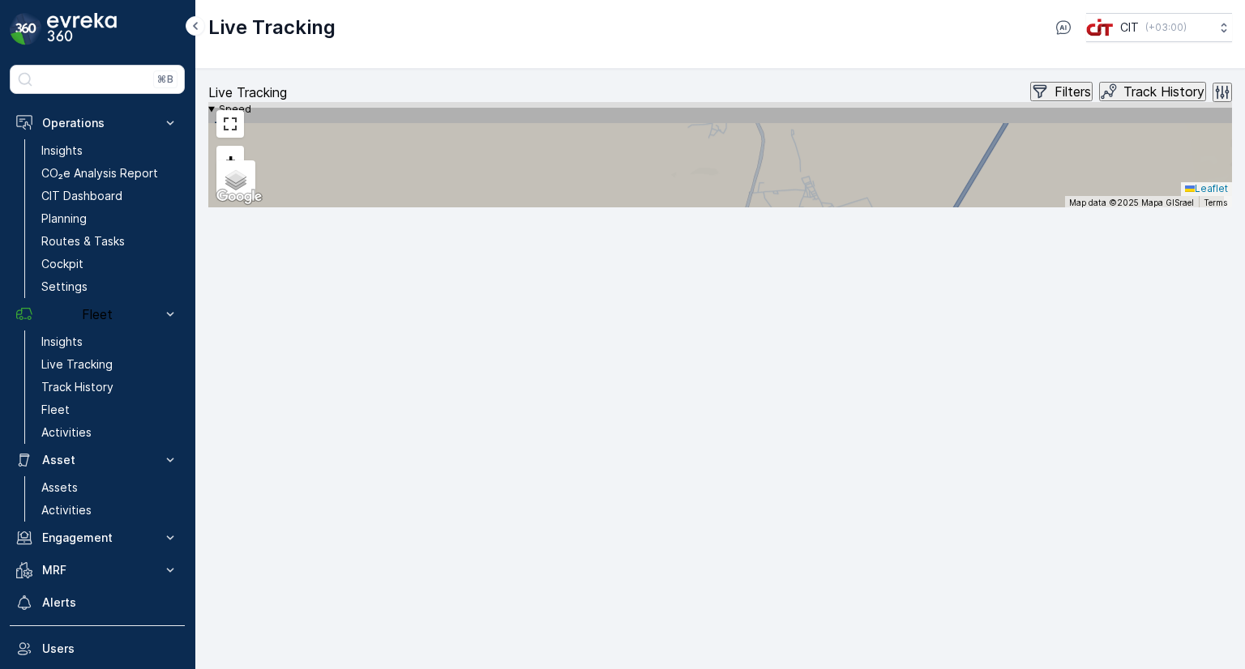
drag, startPoint x: 763, startPoint y: 306, endPoint x: 802, endPoint y: 563, distance: 259.8
click at [802, 563] on icon at bounding box center [731, 431] width 1229 height 652
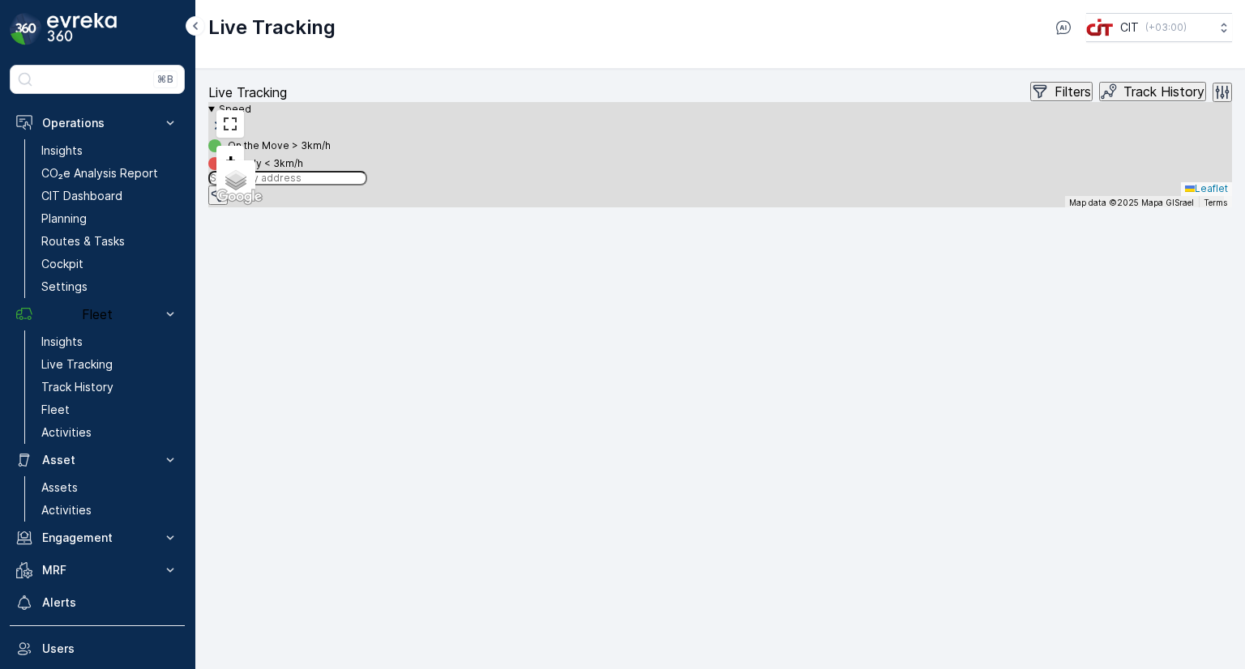
drag, startPoint x: 866, startPoint y: 387, endPoint x: 787, endPoint y: 577, distance: 206.4
click at [787, 577] on icon at bounding box center [659, 563] width 1187 height 652
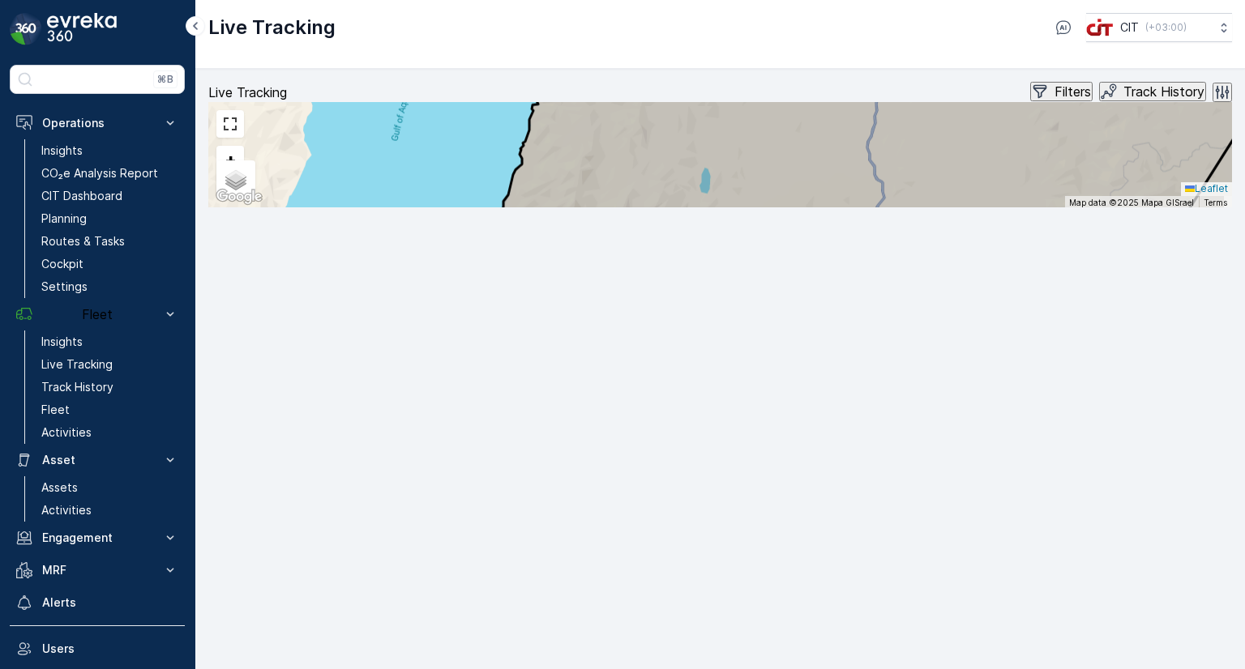
drag, startPoint x: 639, startPoint y: 404, endPoint x: 681, endPoint y: 341, distance: 75.5
click at [674, 351] on icon at bounding box center [841, 372] width 861 height 652
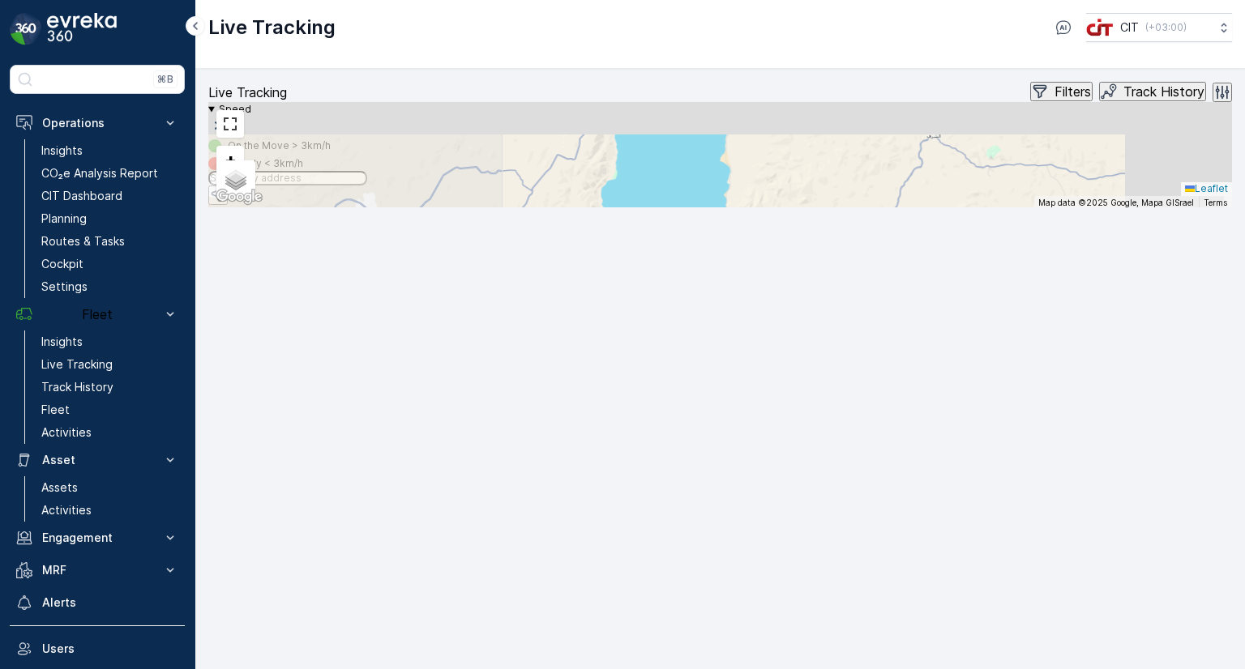
drag, startPoint x: 951, startPoint y: 273, endPoint x: 786, endPoint y: 590, distance: 357.1
click at [793, 577] on icon at bounding box center [827, 450] width 513 height 490
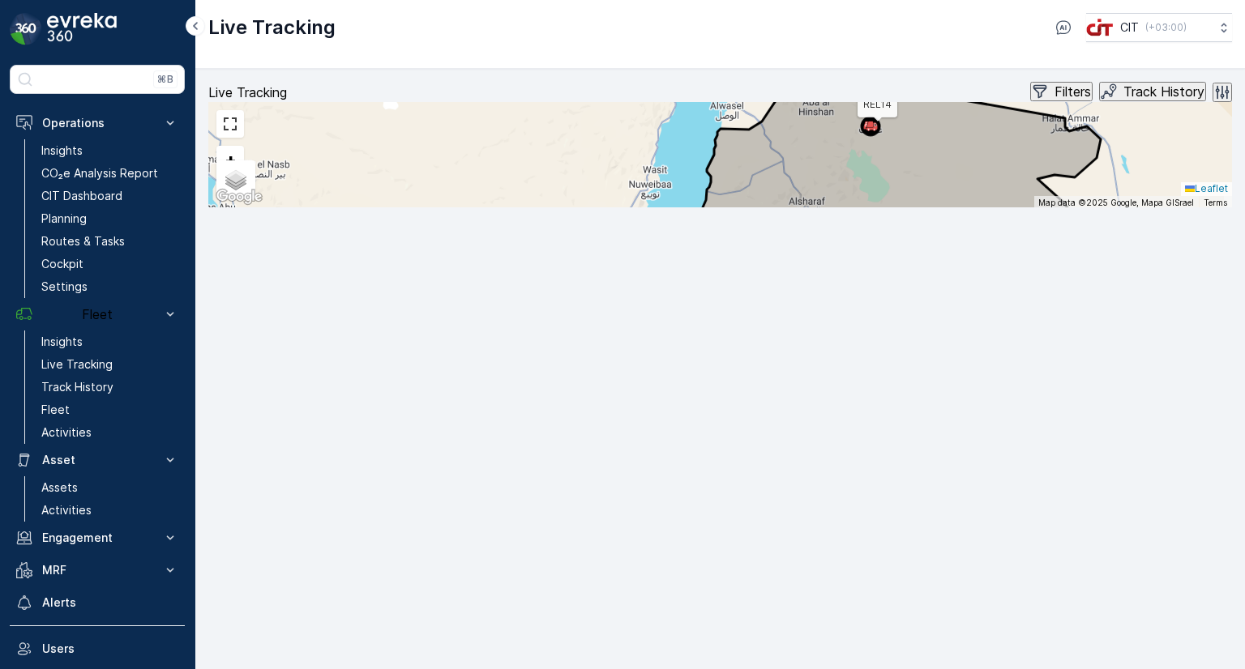
drag, startPoint x: 866, startPoint y: 497, endPoint x: 791, endPoint y: 296, distance: 214.4
click at [791, 296] on icon at bounding box center [754, 349] width 257 height 276
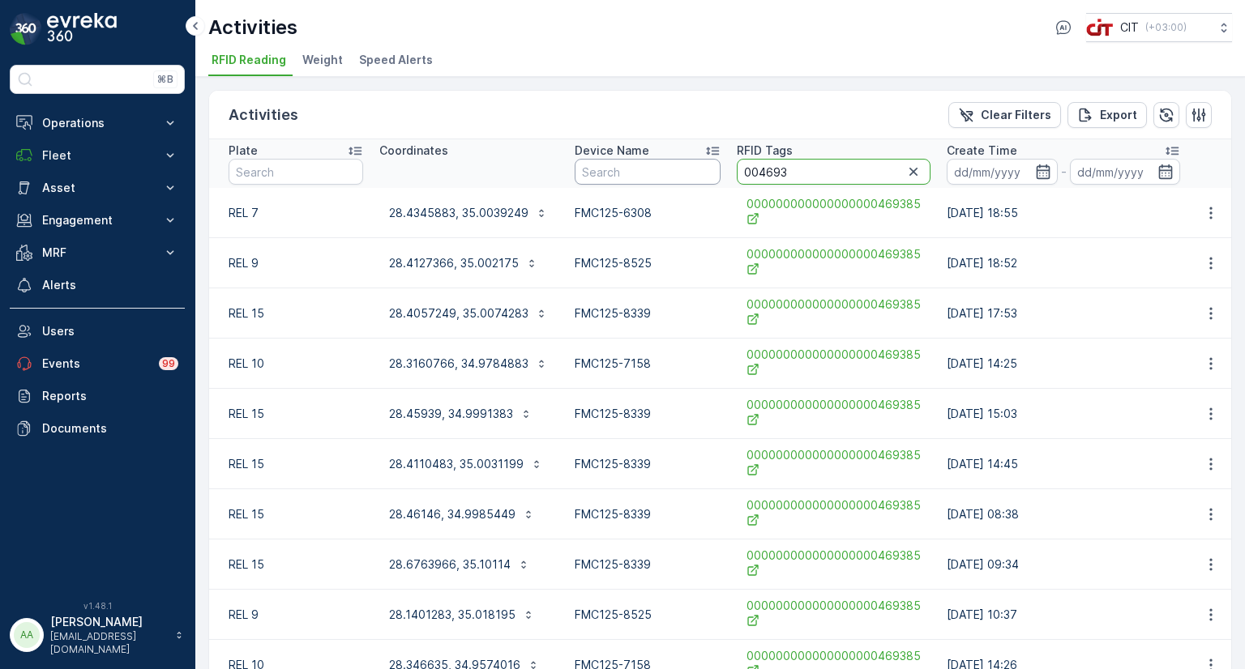
drag, startPoint x: 737, startPoint y: 169, endPoint x: 685, endPoint y: 166, distance: 51.9
click at [685, 166] on tr "Plate Coordinates Device Name RFID Tags 004693 Create Time - Bin Lifting Select…" at bounding box center [1103, 163] width 1788 height 49
paste input "455652A0314"
type input "455652A03143"
